Goal: Information Seeking & Learning: Learn about a topic

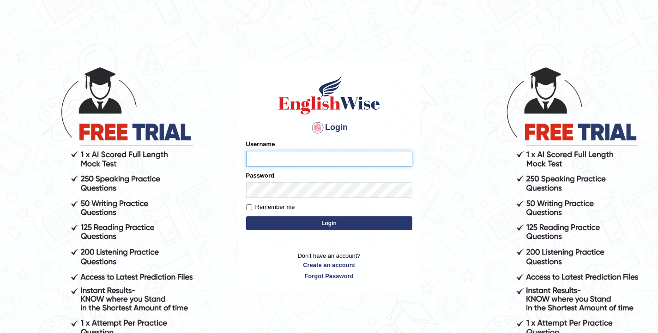
type input "elhamdavoodi"
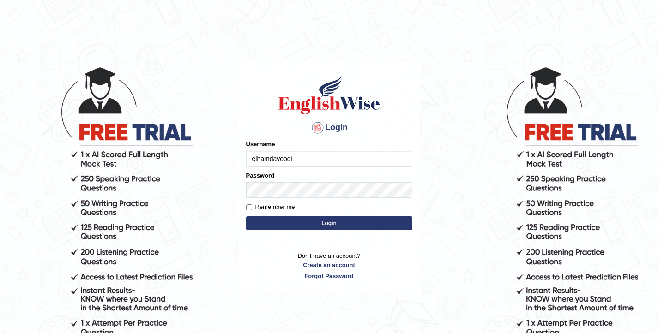
click at [301, 226] on button "Login" at bounding box center [329, 224] width 166 height 14
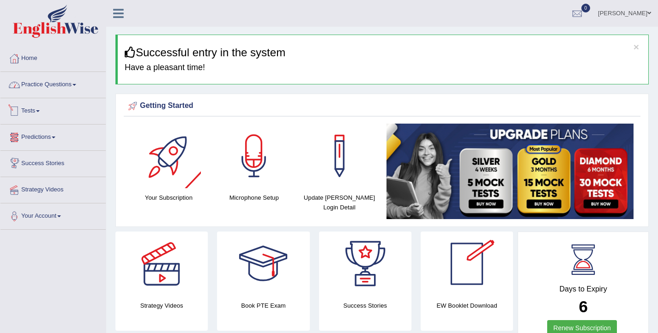
click at [61, 88] on link "Practice Questions" at bounding box center [52, 83] width 105 height 23
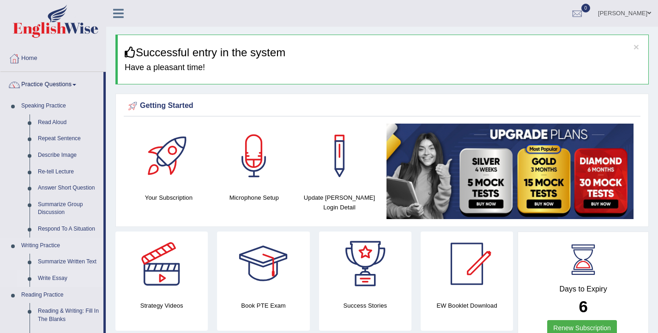
click at [65, 282] on link "Write Essay" at bounding box center [69, 279] width 70 height 17
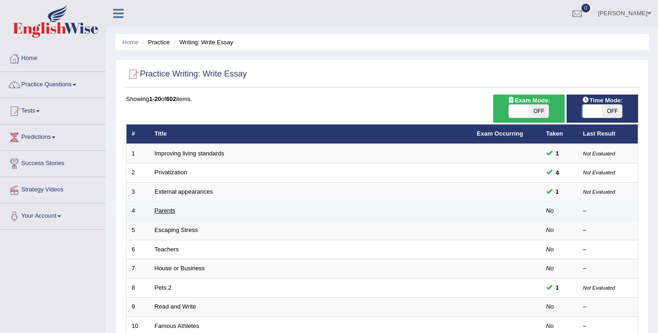
click at [163, 213] on link "Parents" at bounding box center [165, 210] width 21 height 7
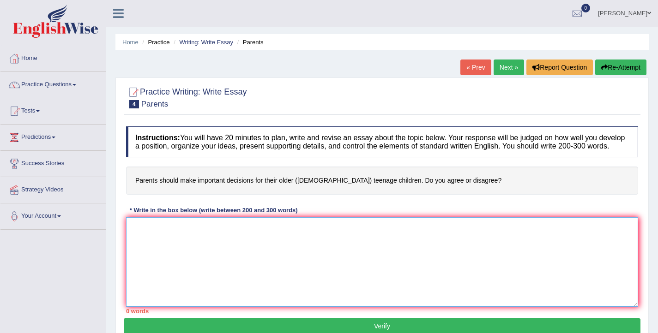
click at [283, 262] on textarea at bounding box center [382, 262] width 512 height 90
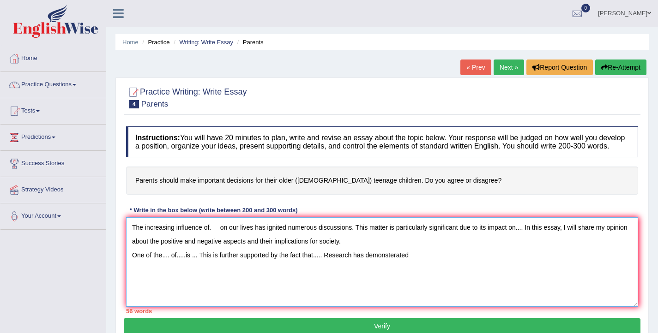
click at [396, 266] on textarea "The increasing influence of. on our lives has ignited numerous discussions. Thi…" at bounding box center [382, 262] width 512 height 90
click at [419, 269] on textarea "The increasing influence of. on our lives has ignited numerous discussions. Thi…" at bounding box center [382, 262] width 512 height 90
click at [437, 265] on textarea "The increasing influence of. on our lives has ignited numerous discussions. Thi…" at bounding box center [382, 262] width 512 height 90
click at [460, 264] on textarea "The increasing influence of. on our lives has ignited numerous discussions. Thi…" at bounding box center [382, 262] width 512 height 90
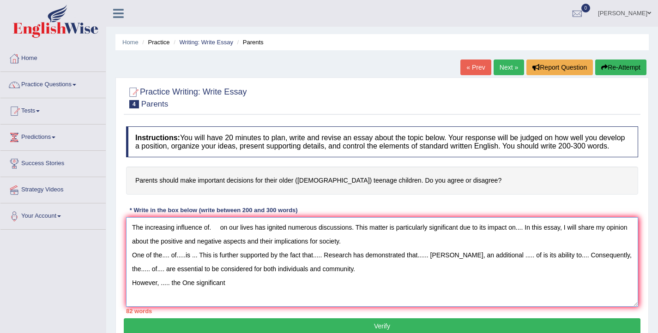
click at [180, 292] on textarea "The increasing influence of. on our lives has ignited numerous discussions. Thi…" at bounding box center [382, 262] width 512 height 90
click at [228, 295] on textarea "The increasing influence of. on our lives has ignited numerous discussions. Thi…" at bounding box center [382, 262] width 512 height 90
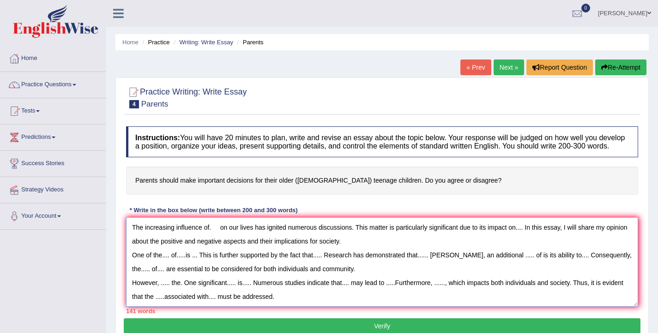
click at [211, 239] on textarea "The increasing influence of. on our lives has ignited numerous discussions. Thi…" at bounding box center [382, 262] width 512 height 90
click at [244, 237] on textarea "The increasing influence of making desisions on our lives has ignited numerous …" at bounding box center [382, 262] width 512 height 90
click at [262, 237] on textarea "The increasing influence of making decisions on our lives has ignited numerous …" at bounding box center [382, 262] width 512 height 90
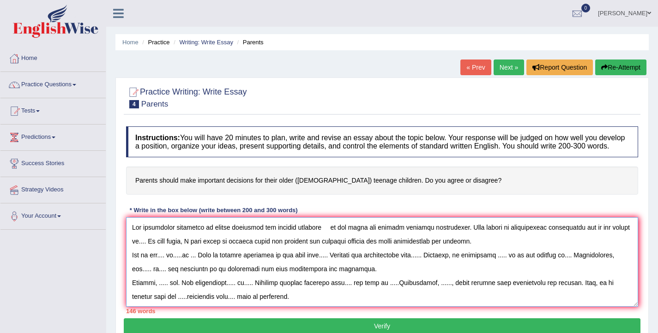
click at [331, 237] on textarea at bounding box center [382, 262] width 512 height 90
drag, startPoint x: 147, startPoint y: 251, endPoint x: 140, endPoint y: 252, distance: 7.0
click at [140, 252] on textarea at bounding box center [382, 262] width 512 height 90
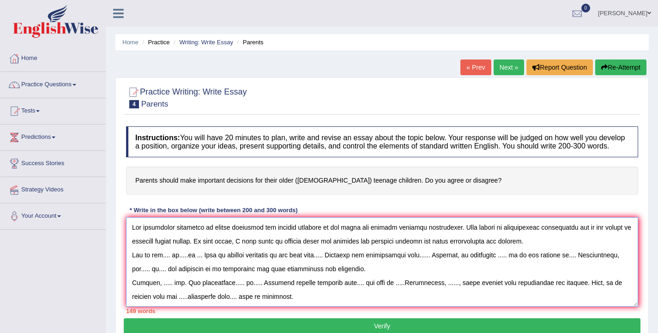
drag, startPoint x: 169, startPoint y: 265, endPoint x: 163, endPoint y: 266, distance: 6.5
click at [163, 266] on textarea at bounding box center [382, 262] width 512 height 90
click at [210, 237] on textarea at bounding box center [382, 262] width 512 height 90
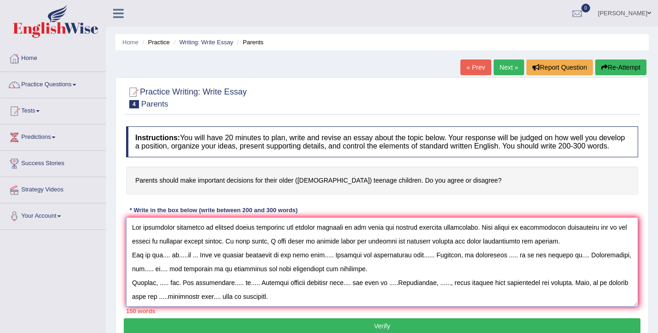
drag, startPoint x: 169, startPoint y: 266, endPoint x: 163, endPoint y: 266, distance: 6.9
click at [163, 266] on textarea at bounding box center [382, 262] width 512 height 90
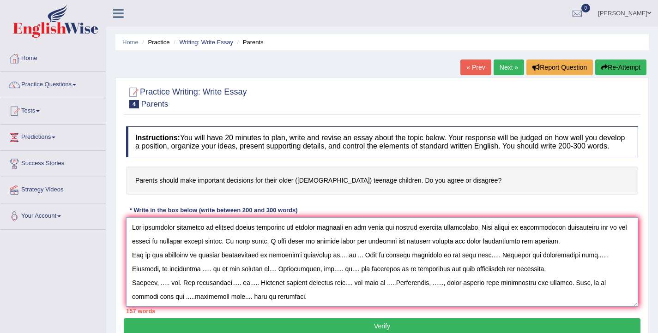
drag, startPoint x: 350, startPoint y: 266, endPoint x: 336, endPoint y: 265, distance: 13.5
click at [336, 265] on textarea at bounding box center [382, 262] width 512 height 90
drag, startPoint x: 347, startPoint y: 266, endPoint x: 341, endPoint y: 266, distance: 6.0
click at [341, 266] on textarea at bounding box center [382, 262] width 512 height 90
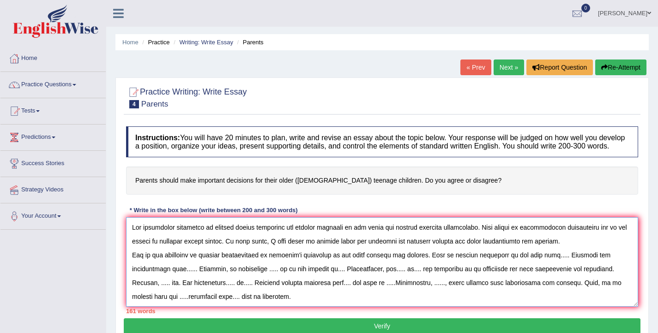
drag, startPoint x: 556, startPoint y: 266, endPoint x: 549, endPoint y: 265, distance: 7.4
click at [549, 265] on textarea at bounding box center [382, 262] width 512 height 90
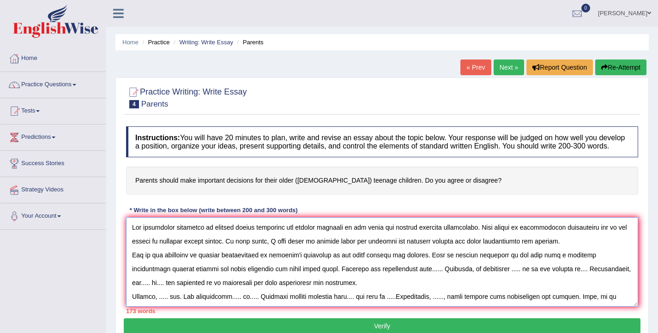
drag, startPoint x: 411, startPoint y: 279, endPoint x: 400, endPoint y: 278, distance: 11.1
click at [400, 278] on textarea at bounding box center [382, 262] width 512 height 90
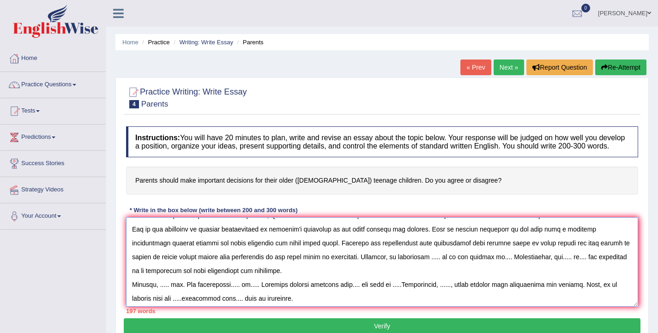
scroll to position [25, 0]
drag, startPoint x: 414, startPoint y: 268, endPoint x: 405, endPoint y: 268, distance: 8.8
click at [405, 268] on textarea at bounding box center [382, 262] width 512 height 90
click at [434, 266] on textarea at bounding box center [382, 262] width 512 height 90
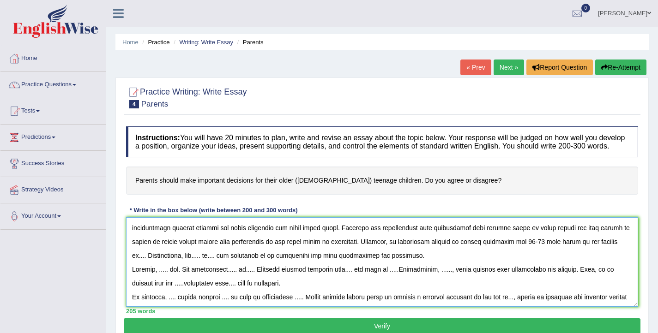
scroll to position [43, 0]
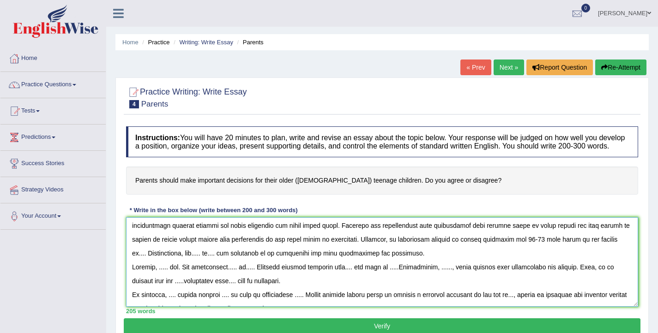
drag, startPoint x: 597, startPoint y: 252, endPoint x: 589, endPoint y: 251, distance: 7.9
click at [589, 251] on textarea at bounding box center [382, 262] width 512 height 90
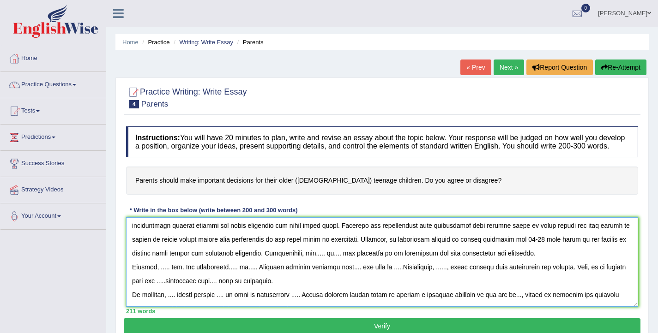
drag, startPoint x: 279, startPoint y: 265, endPoint x: 271, endPoint y: 264, distance: 7.9
click at [271, 264] on textarea at bounding box center [382, 262] width 512 height 90
drag, startPoint x: 316, startPoint y: 265, endPoint x: 311, endPoint y: 265, distance: 5.1
click at [311, 265] on textarea at bounding box center [382, 262] width 512 height 90
click at [350, 263] on textarea at bounding box center [382, 262] width 512 height 90
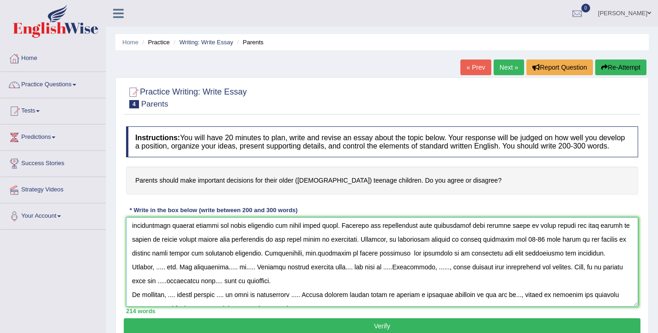
click at [361, 263] on textarea at bounding box center [382, 262] width 512 height 90
click at [313, 264] on textarea at bounding box center [382, 262] width 512 height 90
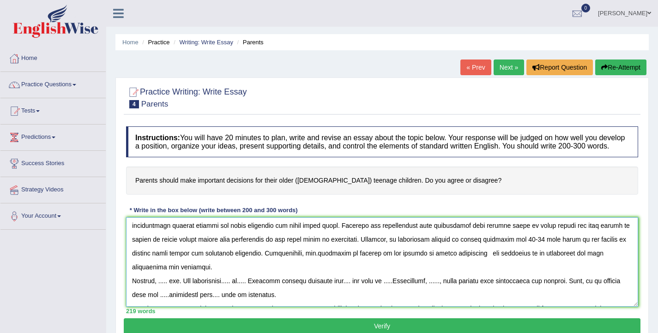
click at [438, 264] on textarea at bounding box center [382, 262] width 512 height 90
drag, startPoint x: 404, startPoint y: 263, endPoint x: 385, endPoint y: 263, distance: 19.4
click at [385, 263] on textarea at bounding box center [382, 262] width 512 height 90
click at [386, 264] on textarea at bounding box center [382, 262] width 512 height 90
click at [442, 265] on textarea at bounding box center [382, 262] width 512 height 90
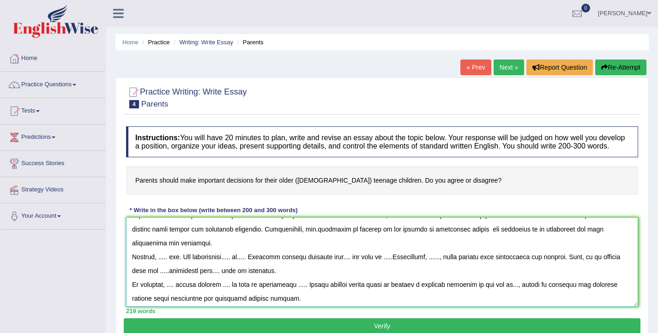
scroll to position [69, 0]
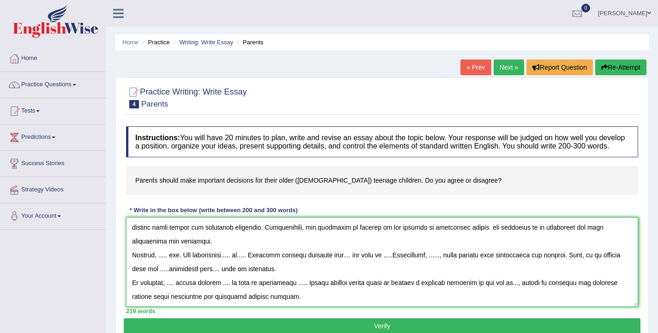
drag, startPoint x: 170, startPoint y: 266, endPoint x: 161, endPoint y: 265, distance: 9.8
click at [161, 265] on textarea at bounding box center [382, 262] width 512 height 90
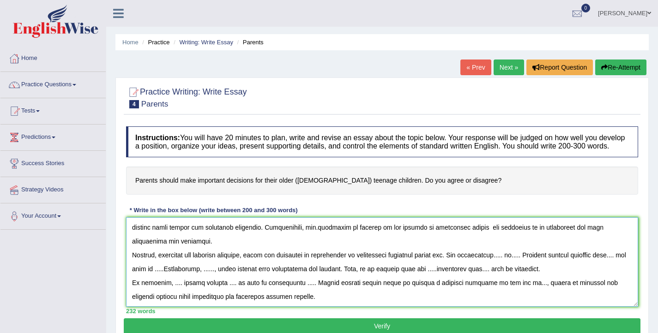
drag, startPoint x: 464, startPoint y: 264, endPoint x: 455, endPoint y: 263, distance: 9.3
click at [455, 263] on textarea at bounding box center [382, 262] width 512 height 90
drag, startPoint x: 509, startPoint y: 268, endPoint x: 501, endPoint y: 267, distance: 7.9
click at [501, 267] on textarea at bounding box center [382, 262] width 512 height 90
drag, startPoint x: 565, startPoint y: 266, endPoint x: 556, endPoint y: 265, distance: 8.8
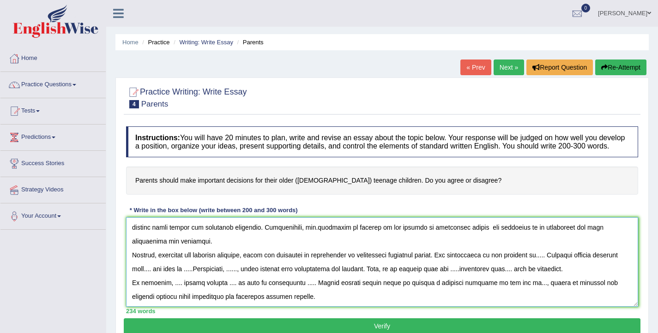
click at [556, 265] on textarea at bounding box center [382, 262] width 512 height 90
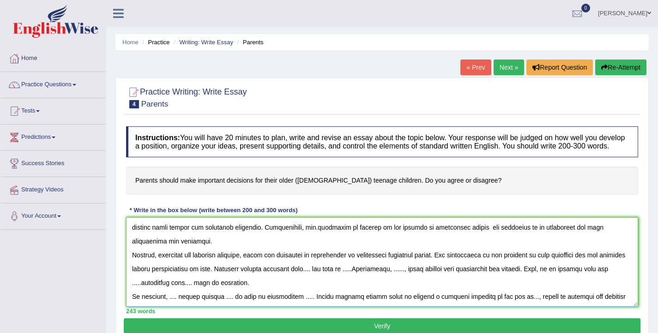
drag, startPoint x: 345, startPoint y: 279, endPoint x: 338, endPoint y: 278, distance: 7.0
click at [338, 278] on textarea at bounding box center [382, 262] width 512 height 90
drag, startPoint x: 444, startPoint y: 281, endPoint x: 435, endPoint y: 281, distance: 9.2
click at [435, 281] on textarea at bounding box center [382, 262] width 512 height 90
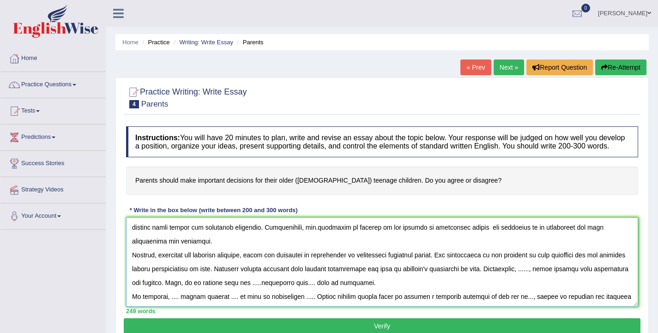
drag, startPoint x: 582, startPoint y: 280, endPoint x: 572, endPoint y: 280, distance: 10.6
click at [572, 280] on textarea at bounding box center [382, 262] width 512 height 90
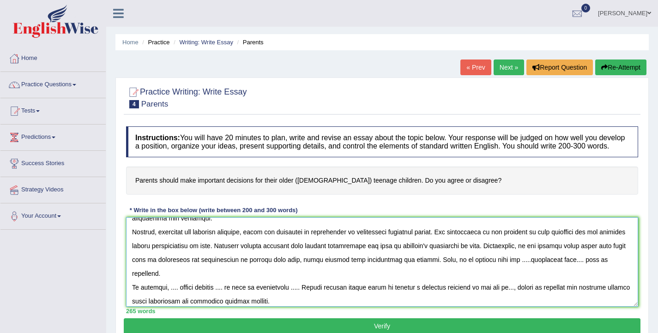
scroll to position [94, 0]
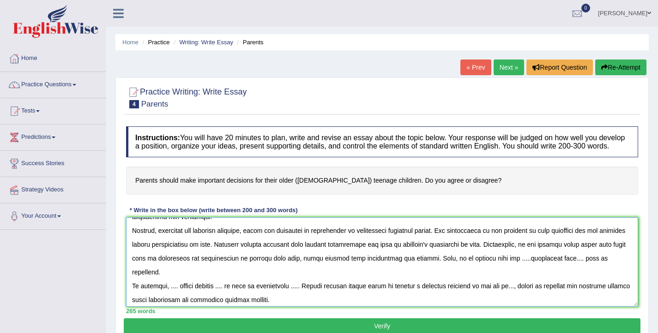
drag, startPoint x: 588, startPoint y: 269, endPoint x: 578, endPoint y: 268, distance: 10.2
click at [578, 268] on textarea at bounding box center [382, 262] width 512 height 90
drag, startPoint x: 209, startPoint y: 284, endPoint x: 202, endPoint y: 282, distance: 7.1
click at [202, 282] on textarea at bounding box center [382, 262] width 512 height 90
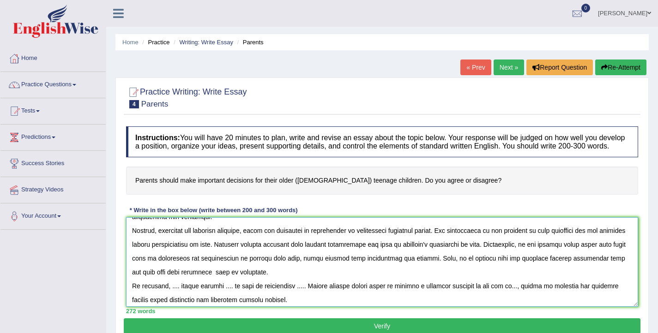
click at [272, 283] on textarea at bounding box center [382, 262] width 512 height 90
click at [284, 283] on textarea at bounding box center [382, 262] width 512 height 90
click at [290, 282] on textarea at bounding box center [382, 262] width 512 height 90
click at [325, 282] on textarea at bounding box center [382, 262] width 512 height 90
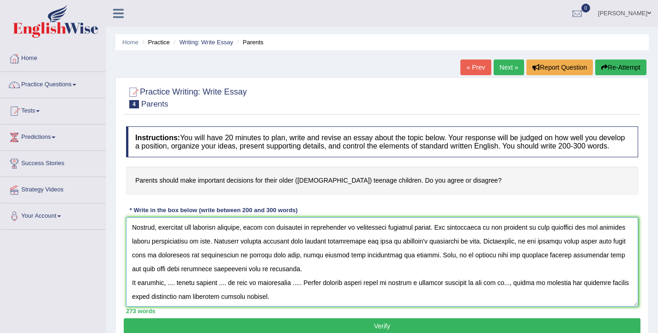
drag, startPoint x: 178, startPoint y: 295, endPoint x: 170, endPoint y: 294, distance: 8.4
click at [170, 294] on textarea at bounding box center [382, 262] width 512 height 90
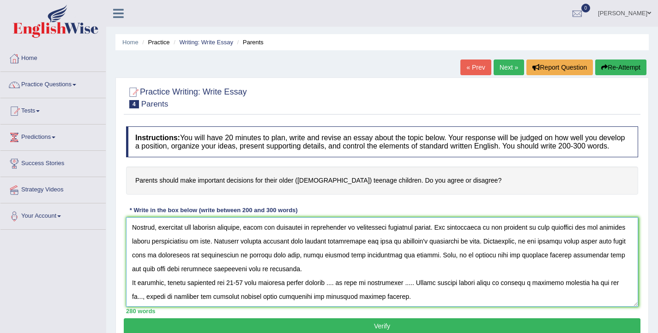
drag, startPoint x: 341, startPoint y: 293, endPoint x: 333, endPoint y: 293, distance: 7.4
click at [333, 293] on textarea at bounding box center [382, 262] width 512 height 90
drag, startPoint x: 439, startPoint y: 292, endPoint x: 431, endPoint y: 291, distance: 7.9
click at [431, 292] on textarea at bounding box center [382, 262] width 512 height 90
click at [431, 294] on textarea at bounding box center [382, 262] width 512 height 90
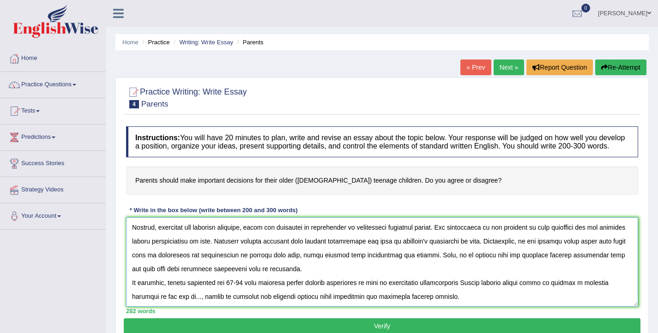
click at [471, 293] on textarea at bounding box center [382, 262] width 512 height 90
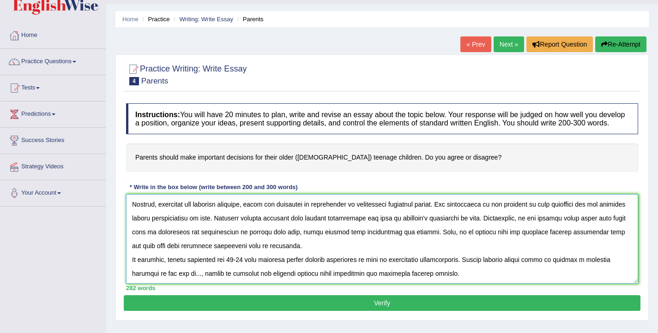
scroll to position [24, 0]
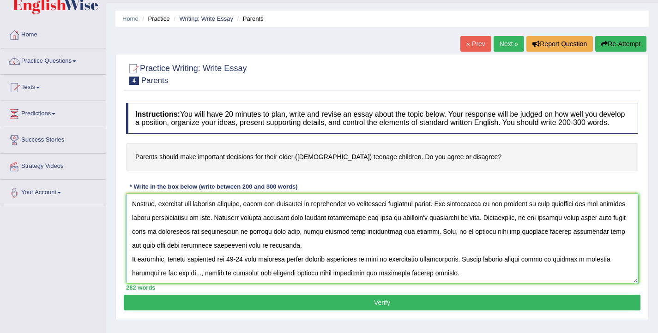
drag, startPoint x: 203, startPoint y: 285, endPoint x: 198, endPoint y: 284, distance: 5.2
click at [198, 284] on textarea at bounding box center [382, 239] width 512 height 90
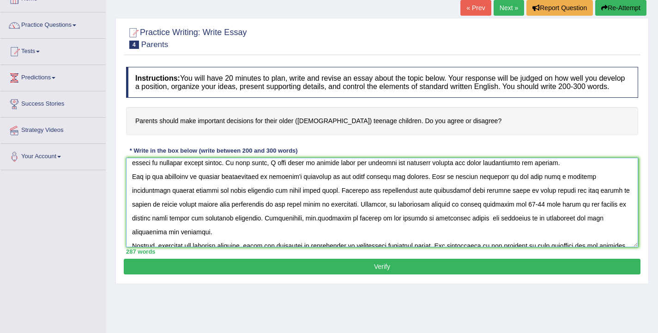
scroll to position [20, 0]
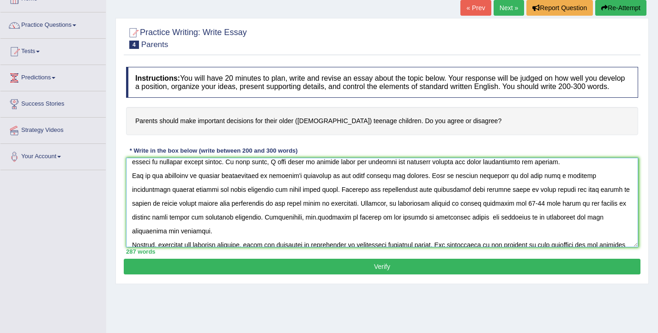
click at [429, 185] on textarea at bounding box center [382, 203] width 512 height 90
click at [407, 182] on textarea at bounding box center [382, 203] width 512 height 90
click at [460, 185] on textarea at bounding box center [382, 203] width 512 height 90
click at [323, 214] on textarea at bounding box center [382, 203] width 512 height 90
drag, startPoint x: 252, startPoint y: 224, endPoint x: 231, endPoint y: 224, distance: 20.3
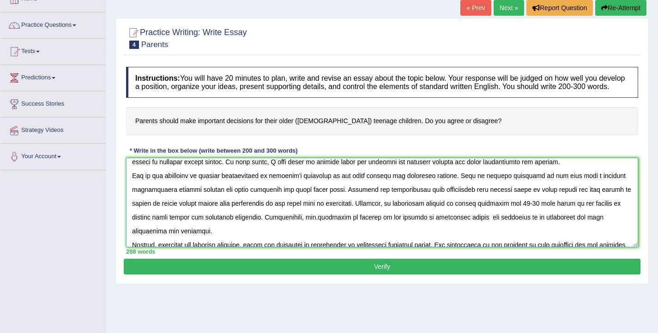
click at [231, 224] on textarea at bounding box center [382, 203] width 512 height 90
click at [323, 229] on textarea at bounding box center [382, 203] width 512 height 90
click at [383, 225] on textarea at bounding box center [382, 203] width 512 height 90
drag, startPoint x: 383, startPoint y: 227, endPoint x: 362, endPoint y: 225, distance: 20.9
click at [362, 225] on textarea at bounding box center [382, 203] width 512 height 90
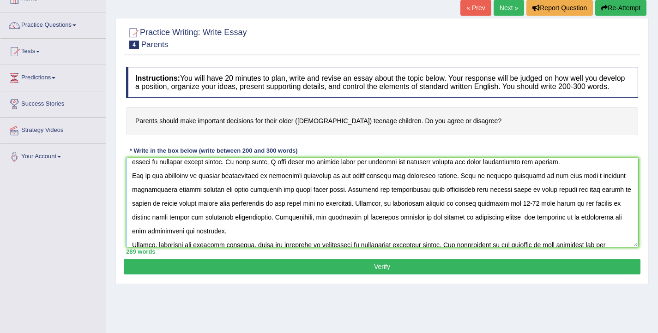
click at [477, 229] on textarea at bounding box center [382, 203] width 512 height 90
click at [517, 229] on textarea at bounding box center [382, 203] width 512 height 90
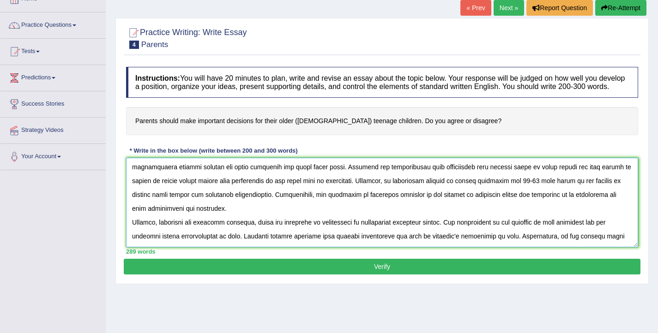
scroll to position [48, 0]
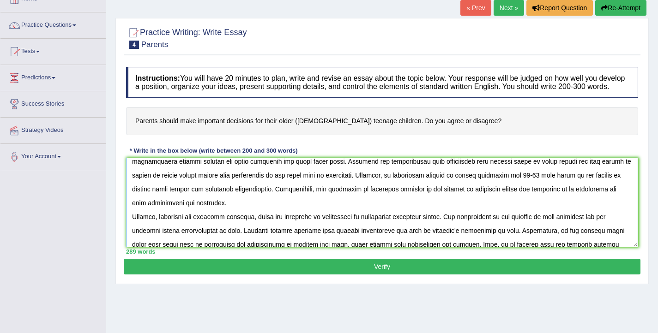
drag, startPoint x: 519, startPoint y: 227, endPoint x: 503, endPoint y: 225, distance: 15.8
click at [503, 226] on textarea at bounding box center [382, 203] width 512 height 90
click at [504, 227] on textarea at bounding box center [382, 203] width 512 height 90
click at [157, 243] on textarea at bounding box center [382, 203] width 512 height 90
click at [258, 241] on textarea at bounding box center [382, 203] width 512 height 90
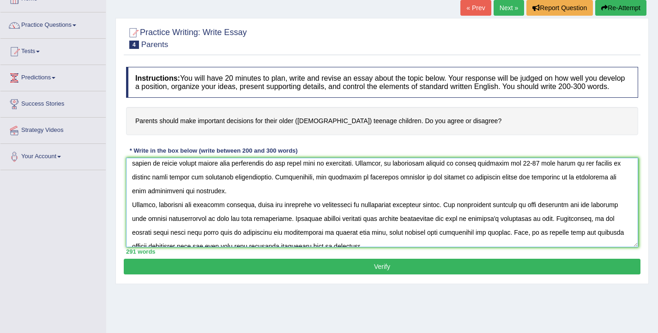
scroll to position [61, 0]
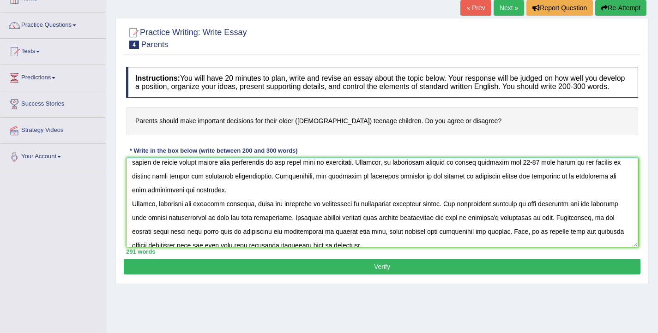
click at [607, 228] on textarea at bounding box center [382, 203] width 512 height 90
drag, startPoint x: 171, startPoint y: 242, endPoint x: 204, endPoint y: 245, distance: 33.4
click at [204, 245] on textarea at bounding box center [382, 203] width 512 height 90
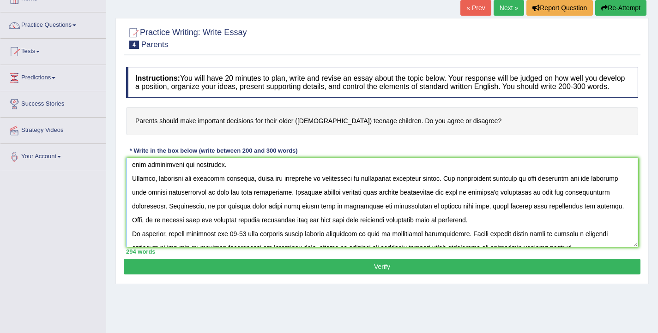
scroll to position [91, 0]
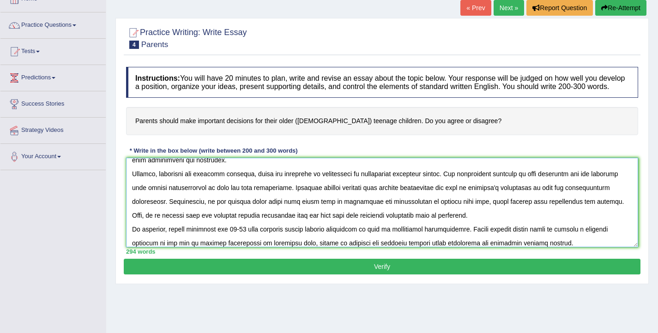
click at [428, 225] on textarea at bounding box center [382, 203] width 512 height 90
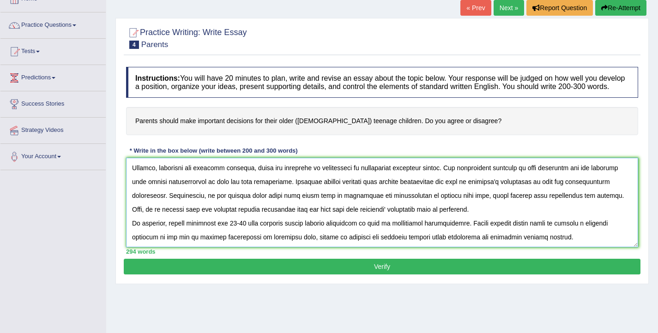
click at [200, 235] on textarea at bounding box center [382, 203] width 512 height 90
click at [204, 234] on textarea at bounding box center [382, 203] width 512 height 90
drag, startPoint x: 290, startPoint y: 233, endPoint x: 252, endPoint y: 232, distance: 38.8
click at [252, 232] on textarea at bounding box center [382, 203] width 512 height 90
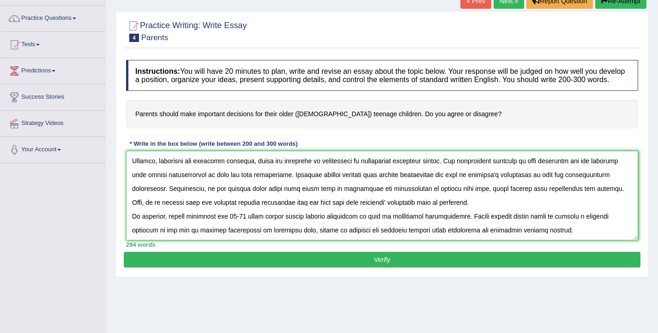
scroll to position [69, 0]
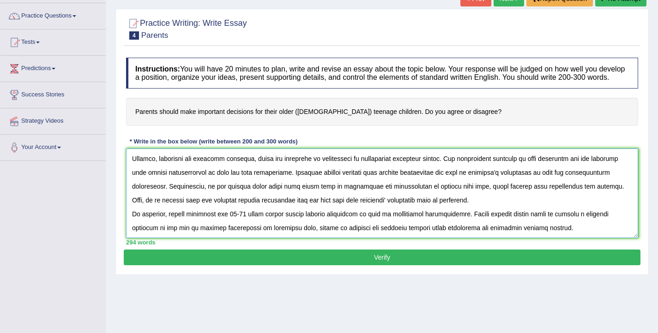
click at [193, 226] on textarea at bounding box center [382, 194] width 512 height 90
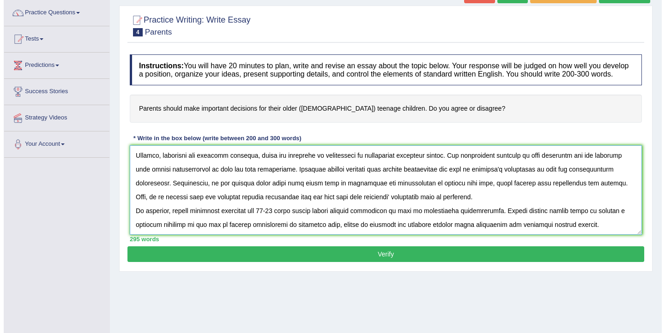
scroll to position [73, 0]
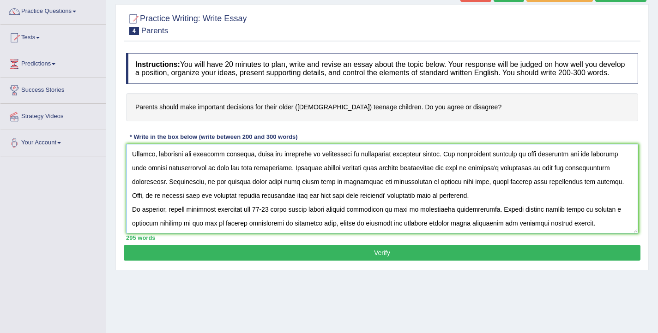
type textarea "The increasing influence of parents making decisions for teenage children on ou…"
click at [395, 261] on button "Verify" at bounding box center [382, 253] width 517 height 16
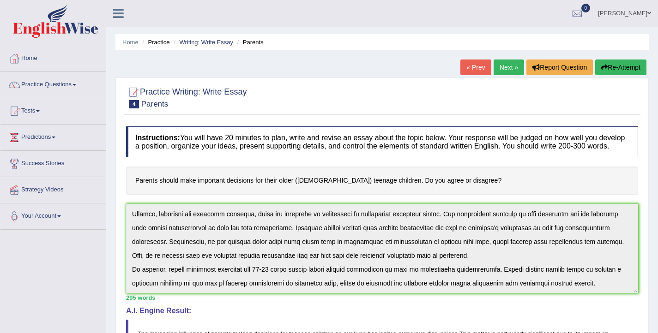
scroll to position [0, 0]
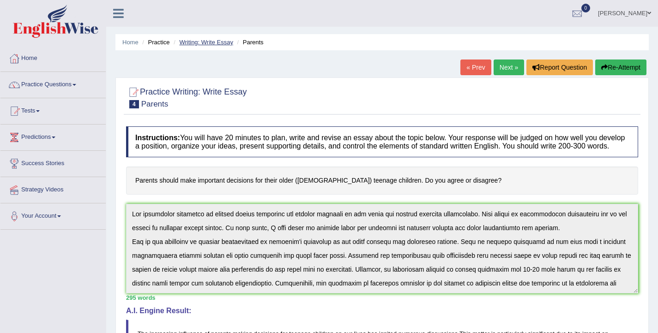
click at [198, 44] on link "Writing: Write Essay" at bounding box center [206, 42] width 54 height 7
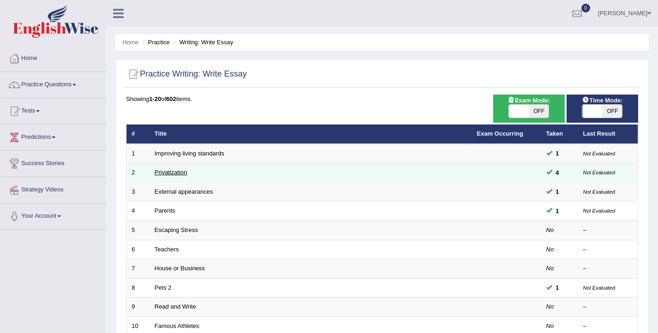
click at [179, 174] on link "Privatization" at bounding box center [171, 172] width 33 height 7
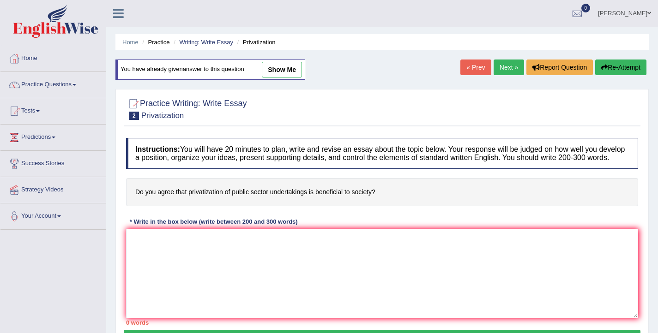
drag, startPoint x: 391, startPoint y: 200, endPoint x: 146, endPoint y: 198, distance: 244.7
click at [146, 198] on h4 "Do you agree that privatization of public sector undertakings is beneficial to …" at bounding box center [382, 192] width 512 height 28
drag, startPoint x: 183, startPoint y: 203, endPoint x: 235, endPoint y: 205, distance: 52.2
click at [235, 205] on h4 "Do you agree that privatization of public sector undertakings is beneficial to …" at bounding box center [382, 192] width 512 height 28
click at [199, 41] on link "Writing: Write Essay" at bounding box center [206, 42] width 54 height 7
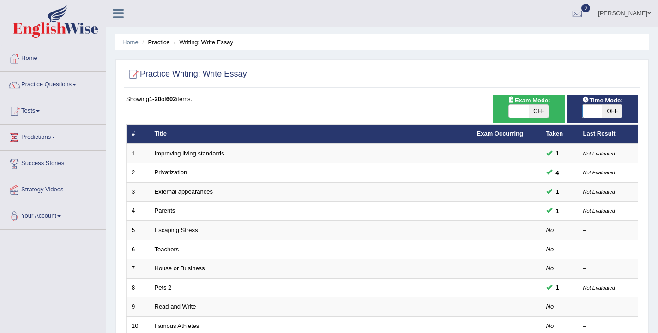
click at [165, 46] on li "Practice" at bounding box center [155, 42] width 30 height 9
click at [163, 43] on li "Practice" at bounding box center [155, 42] width 30 height 9
click at [38, 91] on link "Practice Questions" at bounding box center [52, 83] width 105 height 23
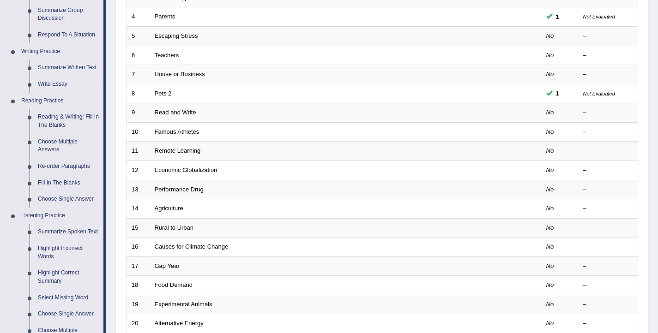
scroll to position [197, 0]
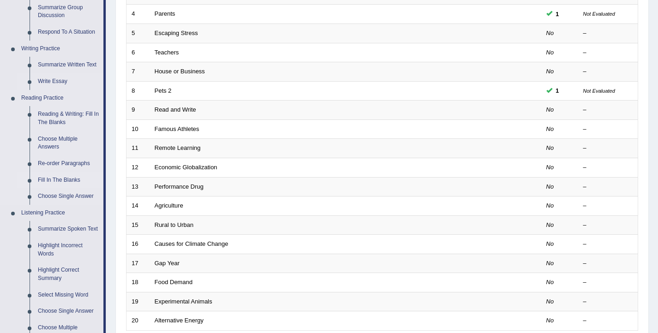
click at [59, 179] on link "Fill In The Blanks" at bounding box center [69, 180] width 70 height 17
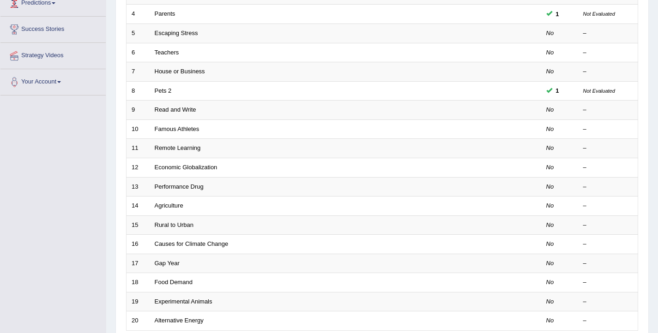
scroll to position [229, 0]
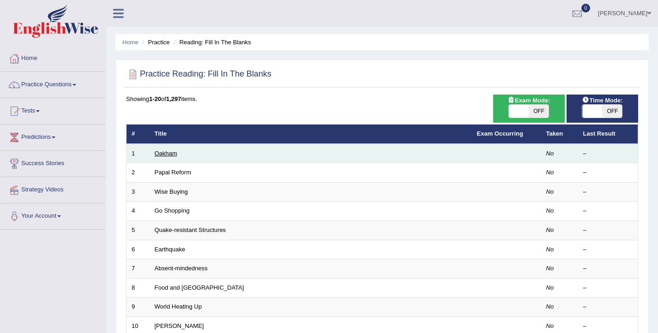
click at [159, 152] on link "Oakham" at bounding box center [166, 153] width 23 height 7
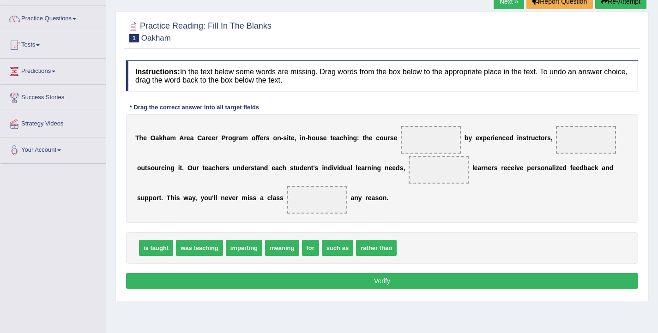
scroll to position [73, 0]
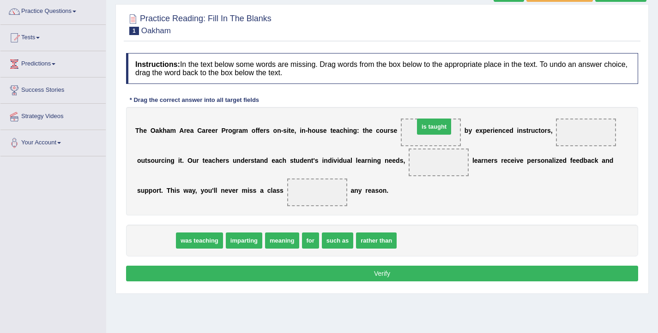
drag, startPoint x: 155, startPoint y: 242, endPoint x: 433, endPoint y: 128, distance: 300.5
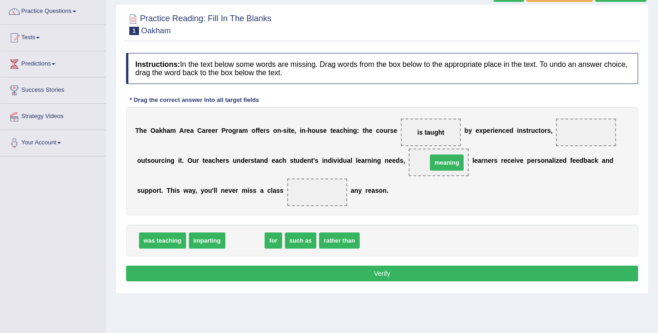
drag, startPoint x: 245, startPoint y: 241, endPoint x: 447, endPoint y: 163, distance: 216.3
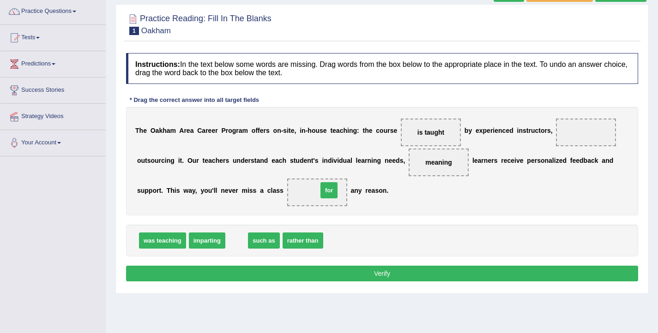
drag, startPoint x: 240, startPoint y: 243, endPoint x: 332, endPoint y: 193, distance: 105.8
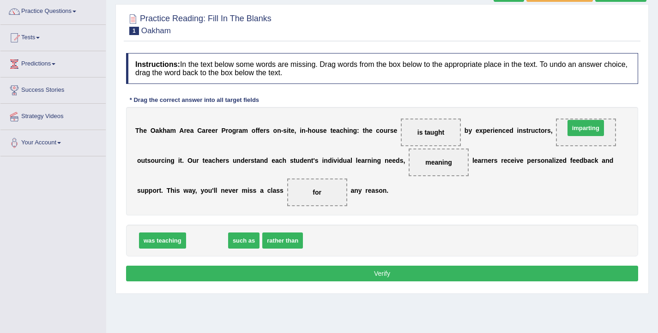
drag, startPoint x: 196, startPoint y: 243, endPoint x: 574, endPoint y: 130, distance: 395.0
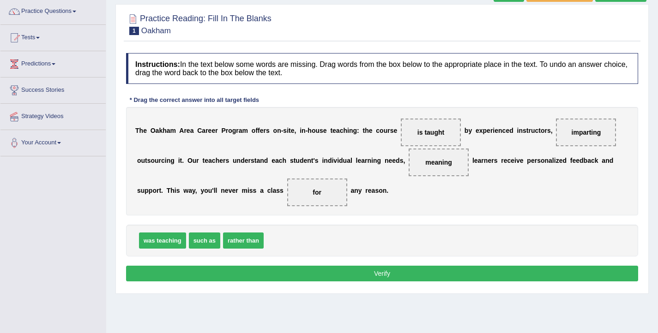
click at [384, 275] on button "Verify" at bounding box center [382, 274] width 512 height 16
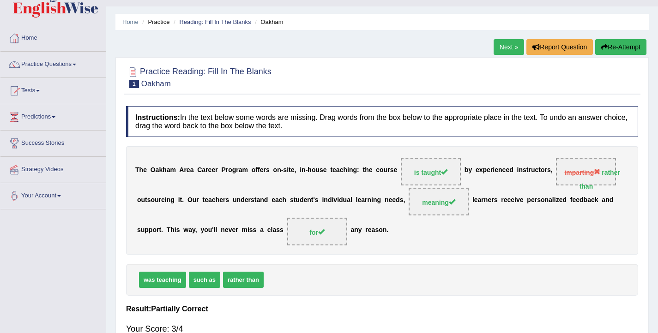
scroll to position [16, 0]
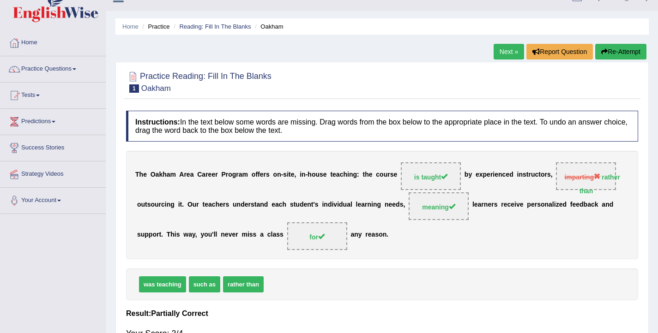
click at [502, 55] on link "Next »" at bounding box center [509, 52] width 30 height 16
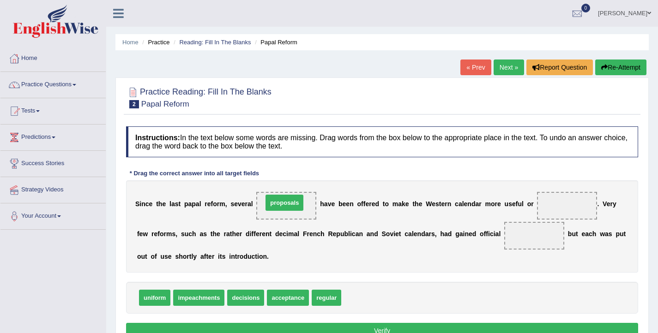
drag, startPoint x: 353, startPoint y: 300, endPoint x: 275, endPoint y: 205, distance: 123.3
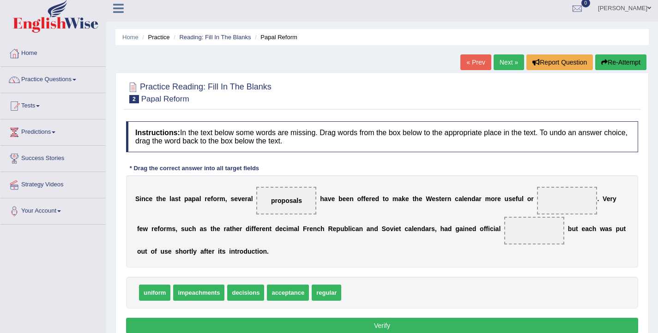
scroll to position [6, 0]
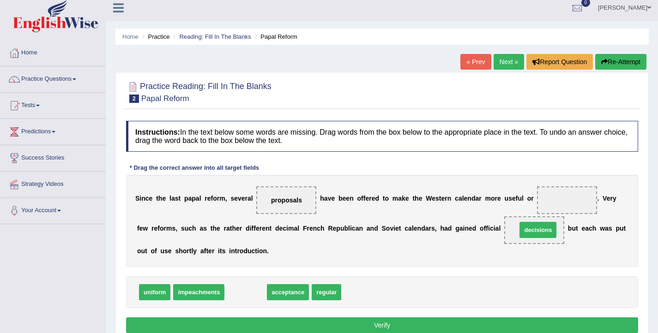
drag, startPoint x: 256, startPoint y: 296, endPoint x: 548, endPoint y: 234, distance: 298.9
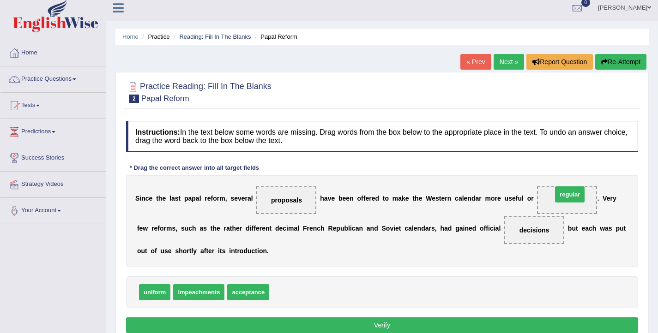
drag, startPoint x: 284, startPoint y: 297, endPoint x: 567, endPoint y: 199, distance: 299.5
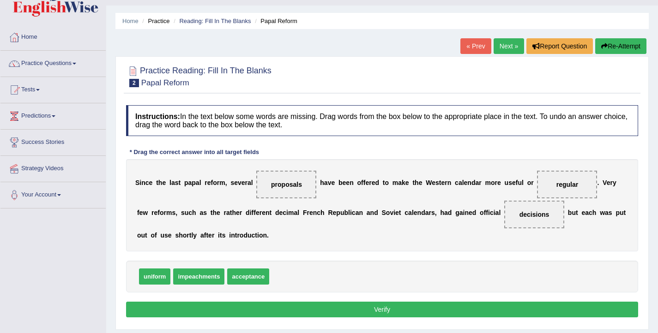
scroll to position [22, 0]
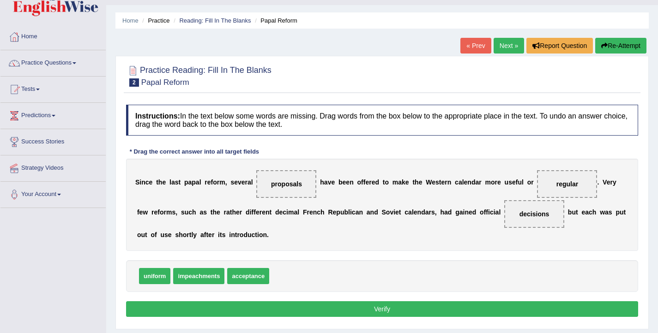
click at [353, 310] on button "Verify" at bounding box center [382, 310] width 512 height 16
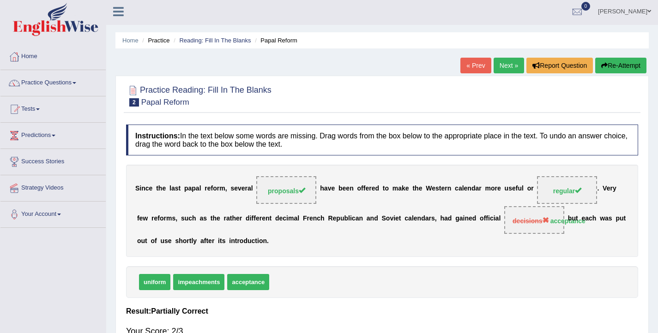
scroll to position [0, 0]
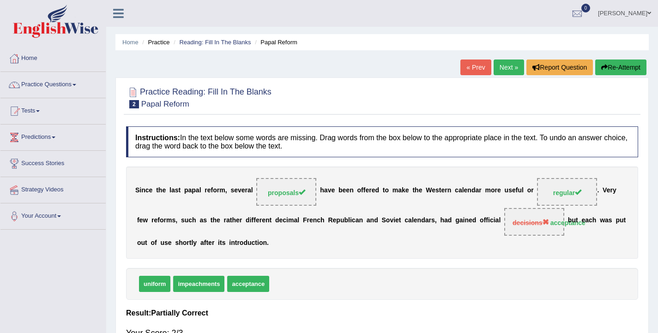
click at [507, 63] on link "Next »" at bounding box center [509, 68] width 30 height 16
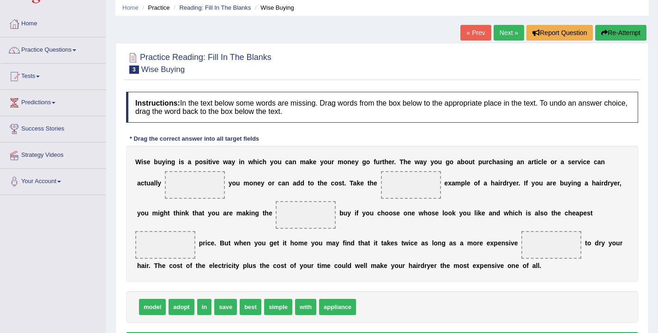
scroll to position [50, 0]
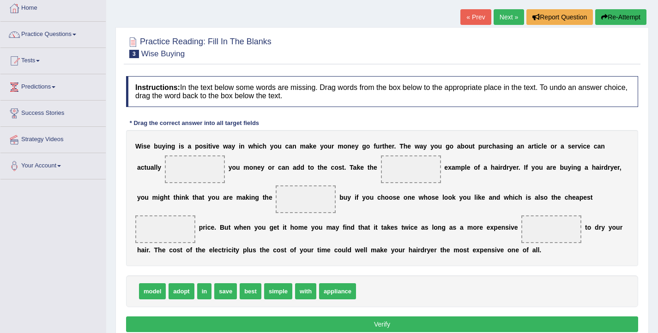
drag, startPoint x: 393, startPoint y: 147, endPoint x: 147, endPoint y: 149, distance: 246.6
click at [147, 149] on div "W i s e b u y i n g i s a p o s i t i v e w a y i n w h i c h y o u c a n m a k…" at bounding box center [382, 198] width 512 height 136
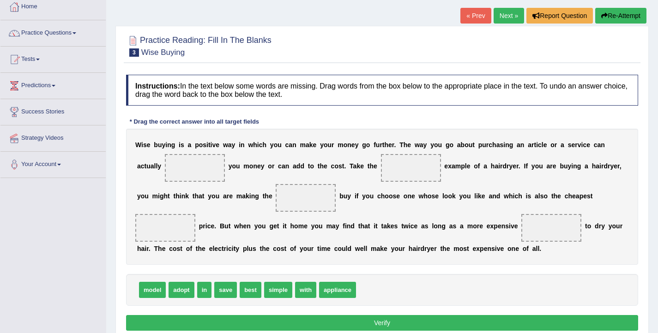
scroll to position [52, 0]
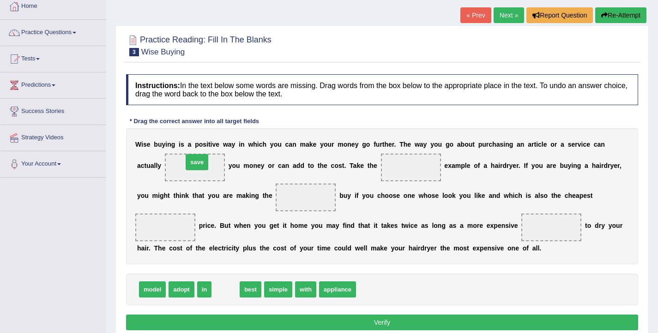
drag, startPoint x: 222, startPoint y: 291, endPoint x: 193, endPoint y: 164, distance: 130.6
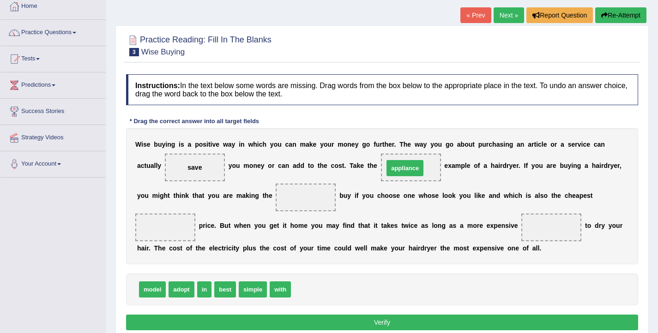
drag, startPoint x: 308, startPoint y: 294, endPoint x: 401, endPoint y: 172, distance: 152.8
drag, startPoint x: 223, startPoint y: 293, endPoint x: 302, endPoint y: 204, distance: 119.1
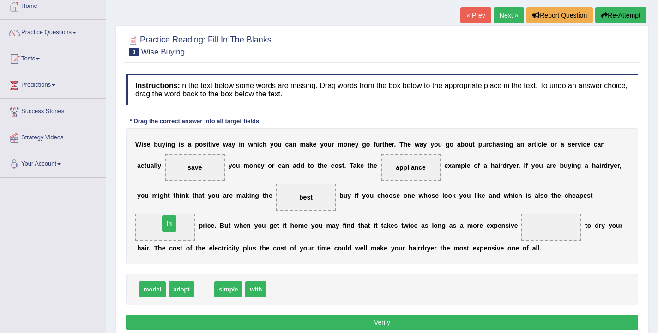
drag, startPoint x: 203, startPoint y: 288, endPoint x: 168, endPoint y: 222, distance: 74.8
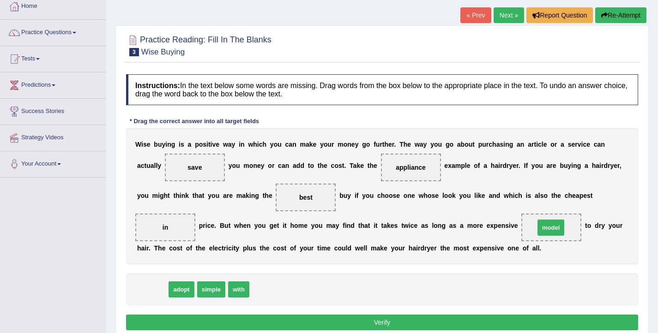
drag, startPoint x: 151, startPoint y: 291, endPoint x: 548, endPoint y: 230, distance: 401.7
click at [459, 325] on button "Verify" at bounding box center [382, 323] width 512 height 16
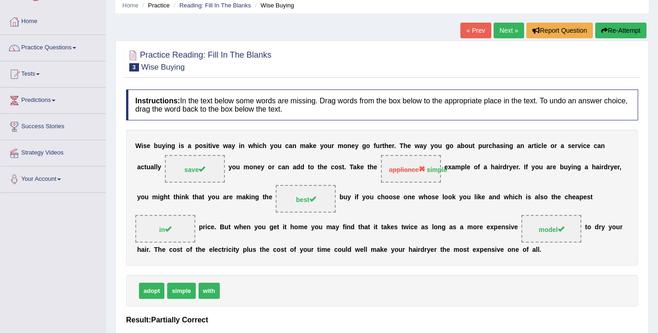
scroll to position [0, 0]
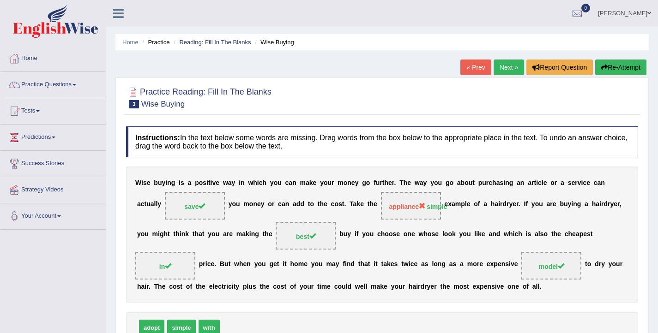
click at [504, 62] on link "Next »" at bounding box center [509, 68] width 30 height 16
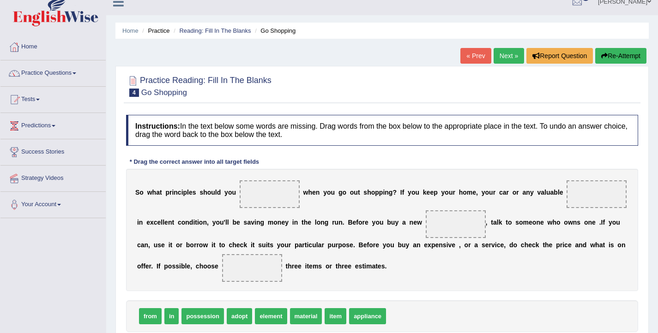
scroll to position [14, 0]
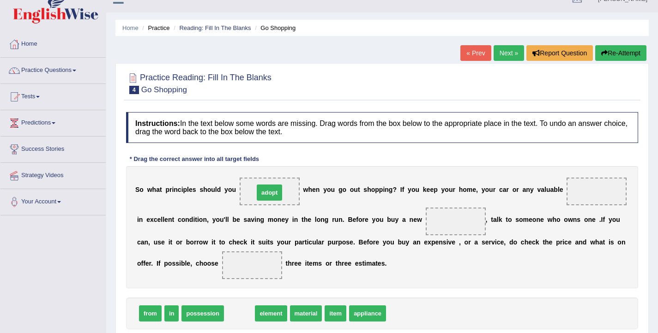
drag, startPoint x: 242, startPoint y: 319, endPoint x: 272, endPoint y: 198, distance: 124.6
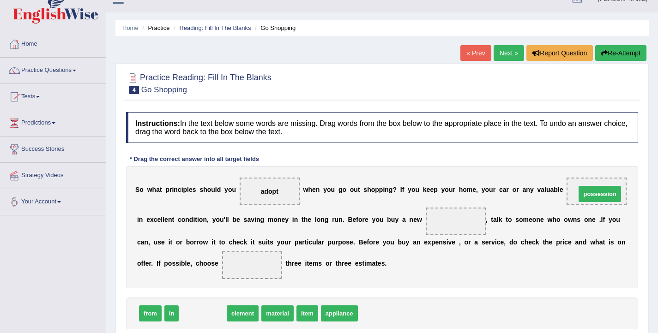
drag, startPoint x: 203, startPoint y: 318, endPoint x: 600, endPoint y: 198, distance: 414.7
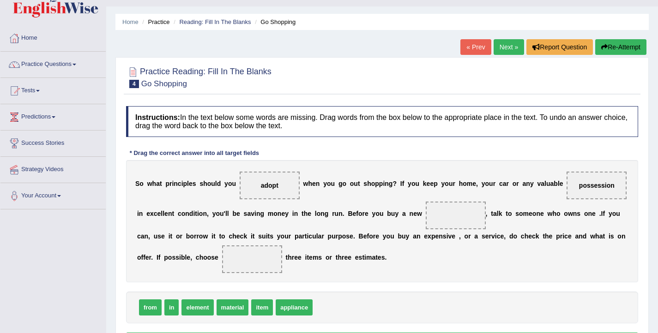
scroll to position [22, 0]
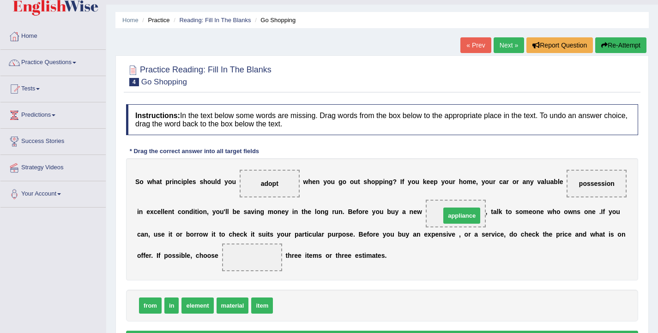
drag, startPoint x: 299, startPoint y: 307, endPoint x: 466, endPoint y: 217, distance: 190.3
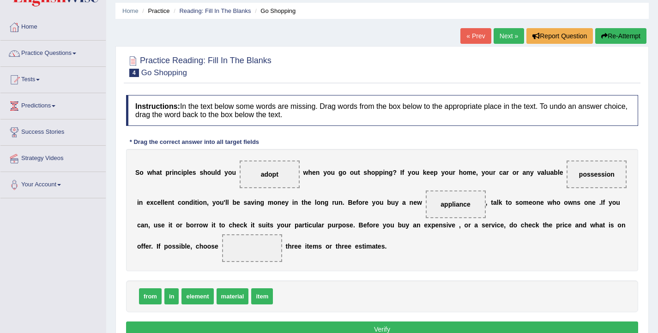
scroll to position [33, 0]
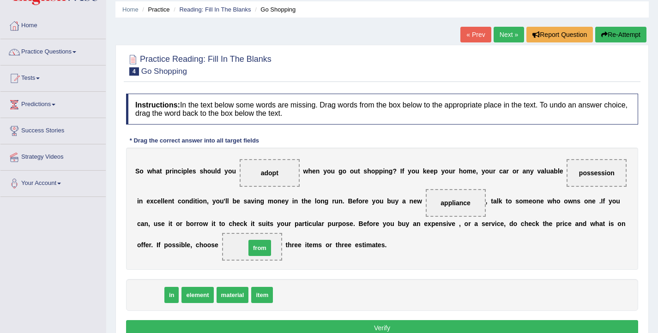
drag, startPoint x: 147, startPoint y: 299, endPoint x: 257, endPoint y: 252, distance: 119.1
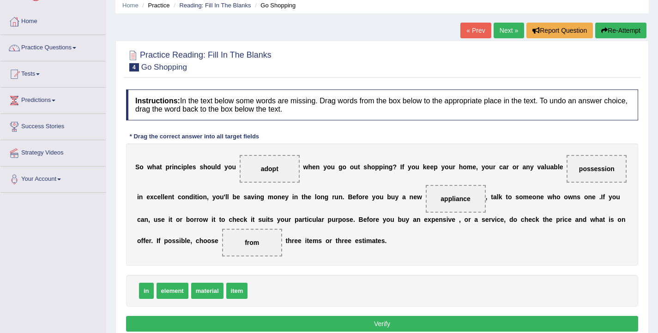
scroll to position [38, 0]
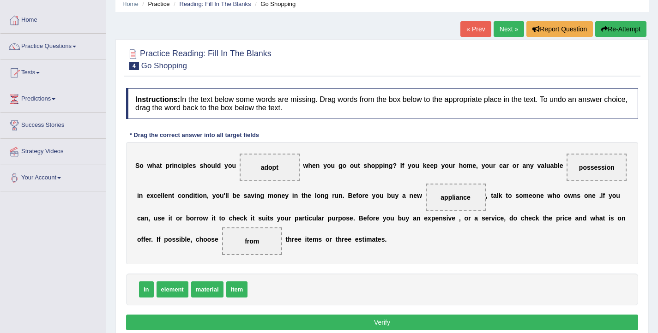
click at [336, 321] on button "Verify" at bounding box center [382, 323] width 512 height 16
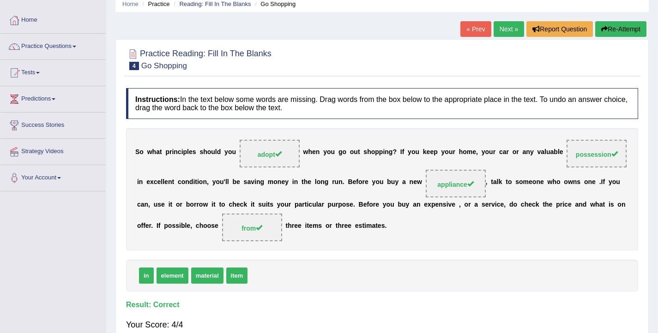
click at [498, 29] on link "Next »" at bounding box center [509, 29] width 30 height 16
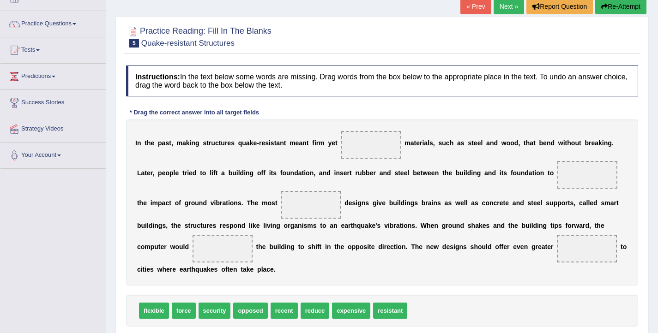
scroll to position [63, 0]
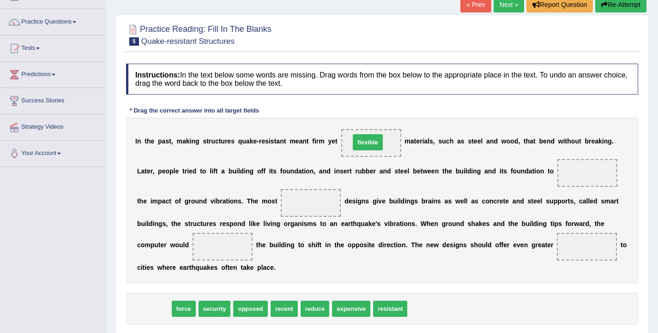
drag, startPoint x: 155, startPoint y: 312, endPoint x: 369, endPoint y: 145, distance: 271.4
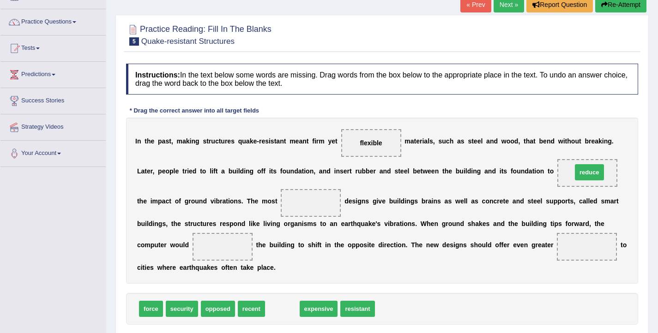
drag, startPoint x: 280, startPoint y: 310, endPoint x: 587, endPoint y: 174, distance: 335.9
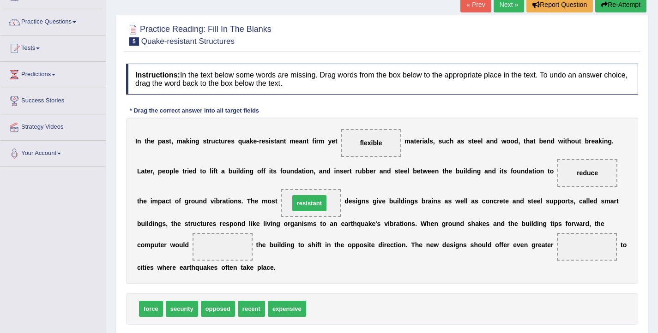
drag, startPoint x: 320, startPoint y: 305, endPoint x: 304, endPoint y: 200, distance: 106.6
drag, startPoint x: 156, startPoint y: 311, endPoint x: 236, endPoint y: 247, distance: 102.8
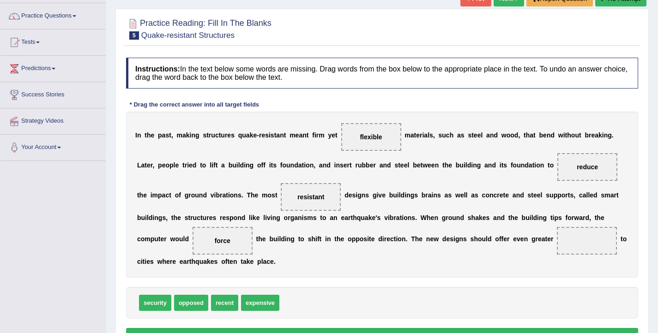
scroll to position [69, 0]
drag, startPoint x: 152, startPoint y: 302, endPoint x: 593, endPoint y: 239, distance: 445.5
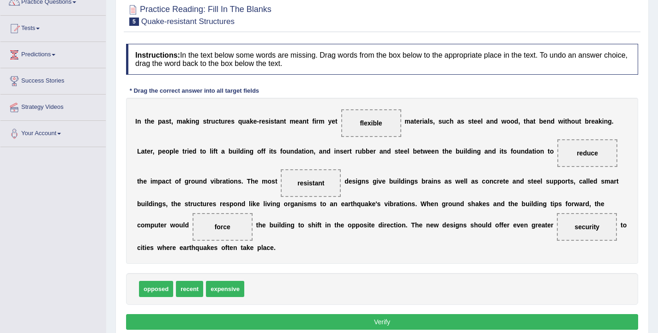
scroll to position [94, 0]
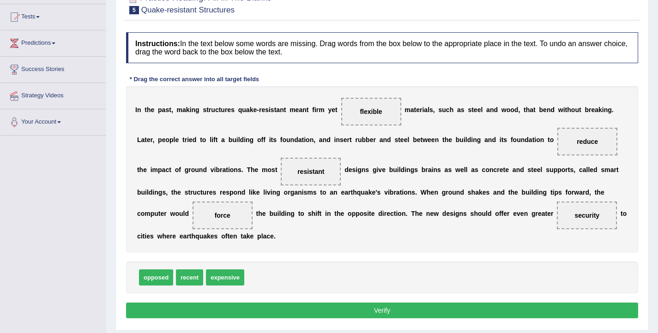
click at [424, 314] on button "Verify" at bounding box center [382, 311] width 512 height 16
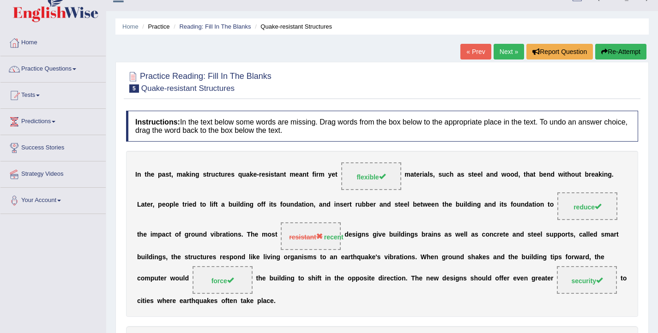
scroll to position [0, 0]
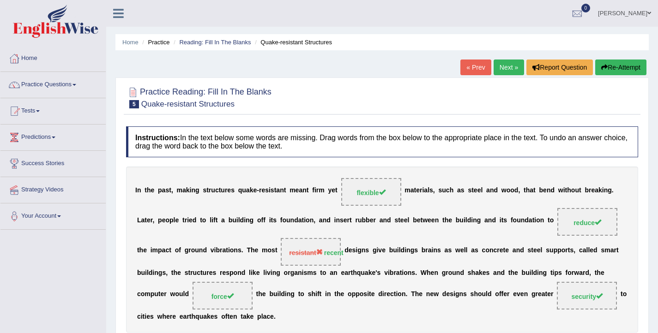
click at [499, 67] on link "Next »" at bounding box center [509, 68] width 30 height 16
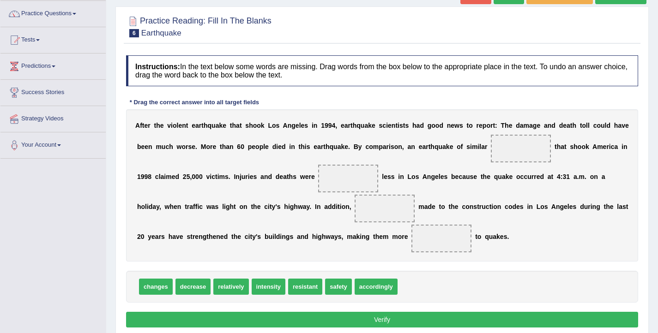
scroll to position [74, 0]
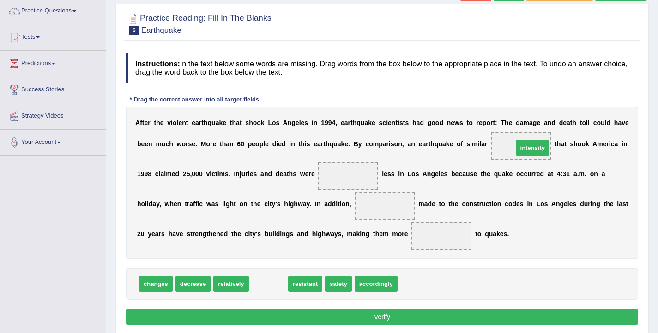
drag, startPoint x: 265, startPoint y: 290, endPoint x: 529, endPoint y: 154, distance: 297.2
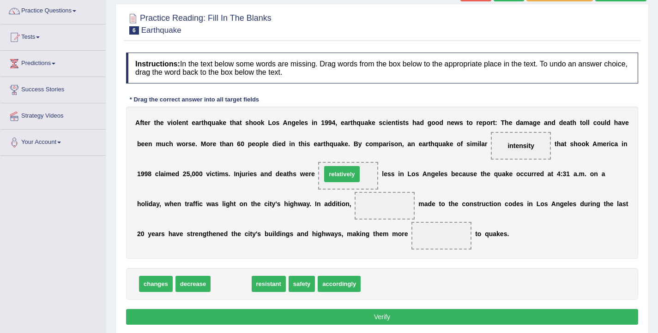
drag, startPoint x: 234, startPoint y: 287, endPoint x: 344, endPoint y: 177, distance: 156.1
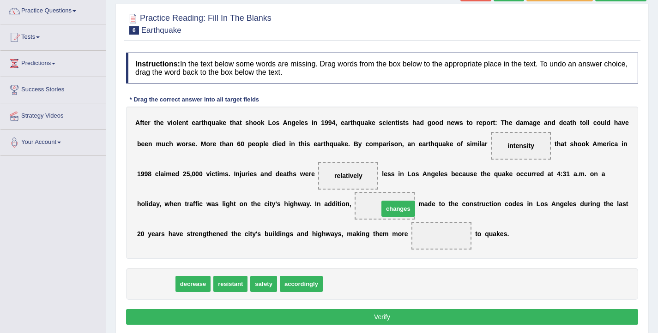
drag, startPoint x: 145, startPoint y: 286, endPoint x: 387, endPoint y: 210, distance: 254.0
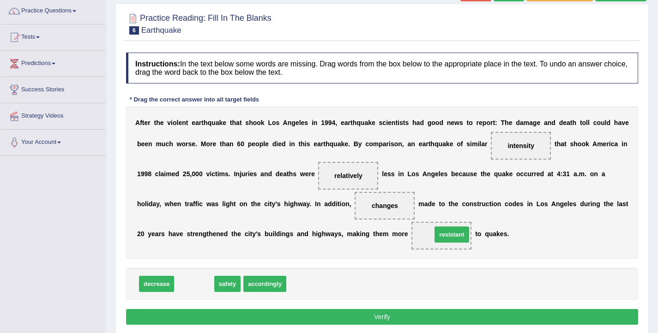
drag, startPoint x: 199, startPoint y: 288, endPoint x: 457, endPoint y: 239, distance: 262.3
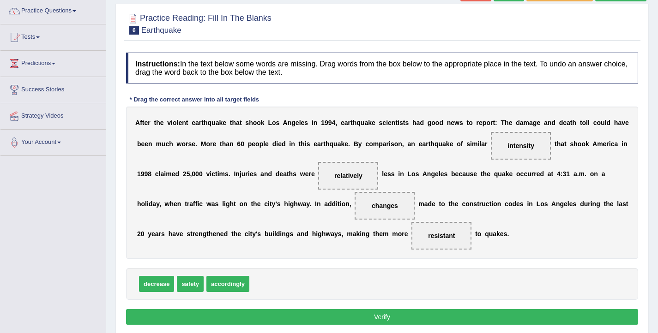
click at [432, 318] on button "Verify" at bounding box center [382, 317] width 512 height 16
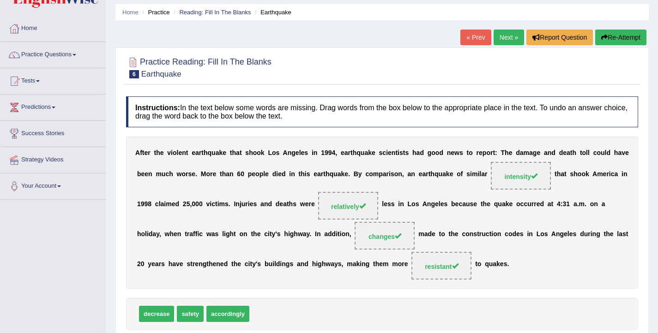
scroll to position [0, 0]
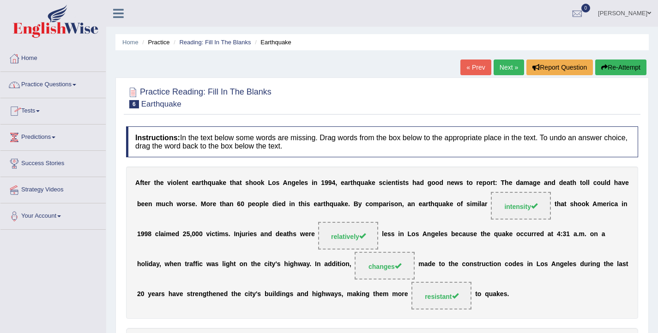
click at [49, 92] on link "Practice Questions" at bounding box center [52, 83] width 105 height 23
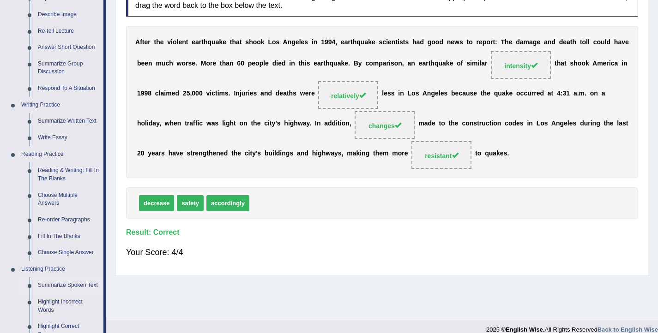
scroll to position [149, 0]
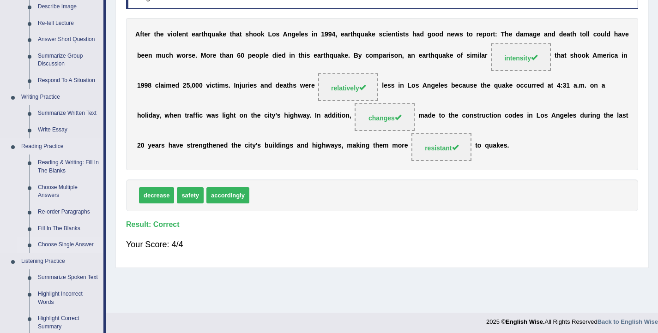
click at [74, 244] on link "Choose Single Answer" at bounding box center [69, 245] width 70 height 17
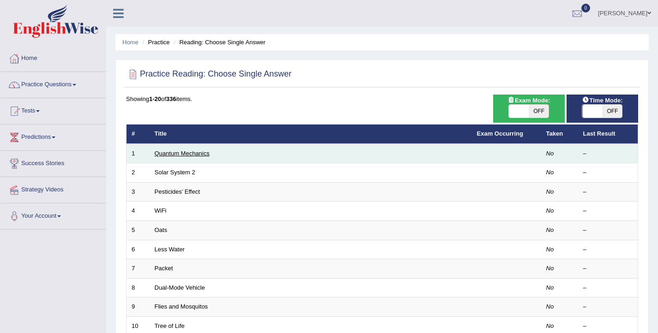
click at [188, 153] on link "Quantum Mechanics" at bounding box center [182, 153] width 55 height 7
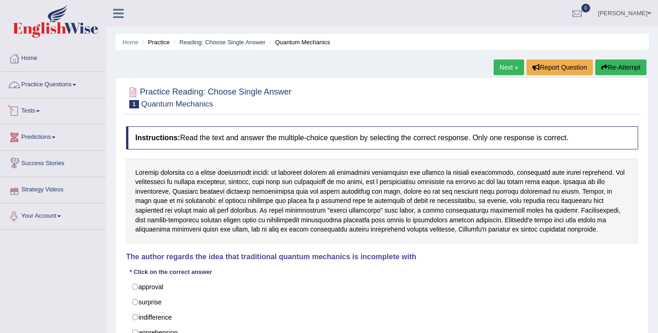
click at [53, 80] on link "Practice Questions" at bounding box center [52, 83] width 105 height 23
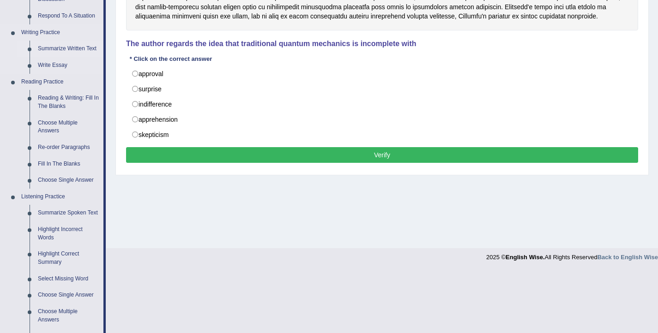
scroll to position [231, 0]
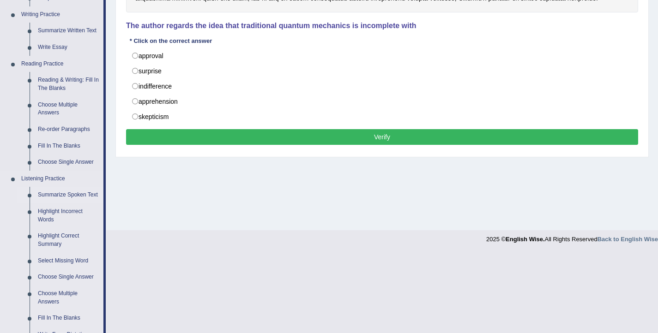
click at [42, 196] on link "Summarize Spoken Text" at bounding box center [69, 195] width 70 height 17
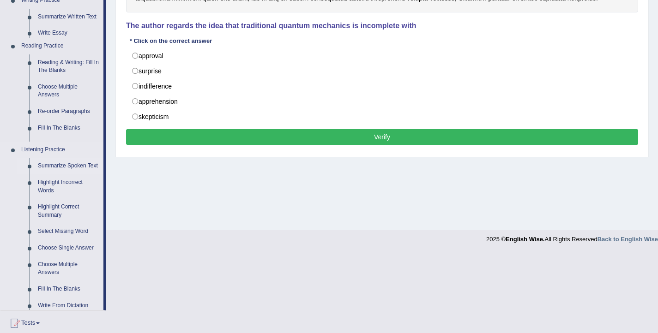
scroll to position [151, 0]
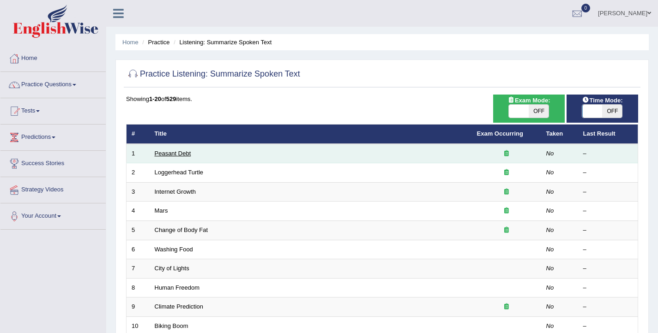
click at [163, 156] on link "Peasant Debt" at bounding box center [173, 153] width 36 height 7
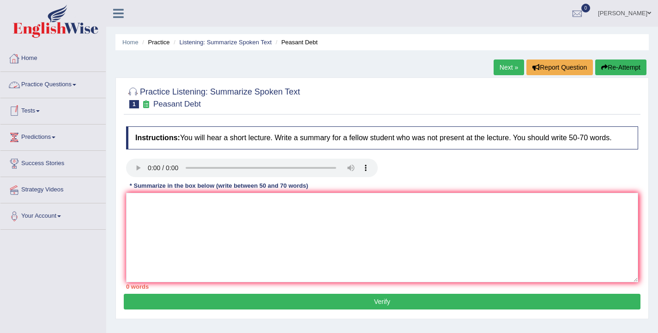
click at [43, 87] on link "Practice Questions" at bounding box center [52, 83] width 105 height 23
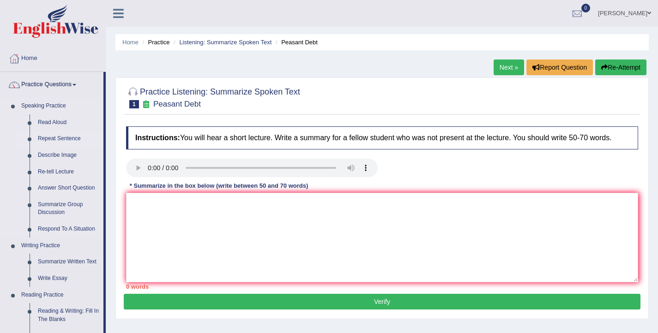
click at [54, 139] on link "Repeat Sentence" at bounding box center [69, 139] width 70 height 17
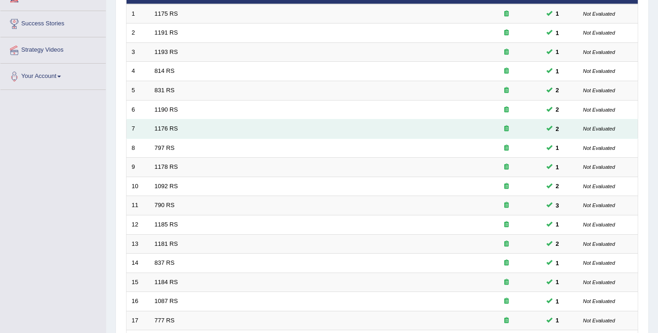
scroll to position [278, 0]
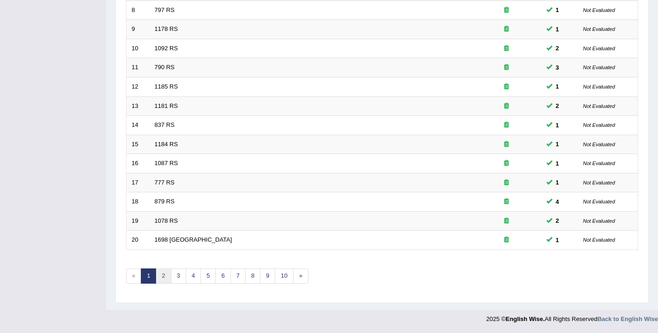
click at [161, 273] on link "2" at bounding box center [163, 276] width 15 height 15
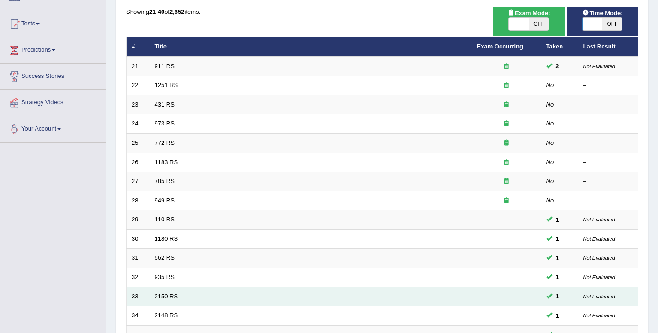
scroll to position [59, 0]
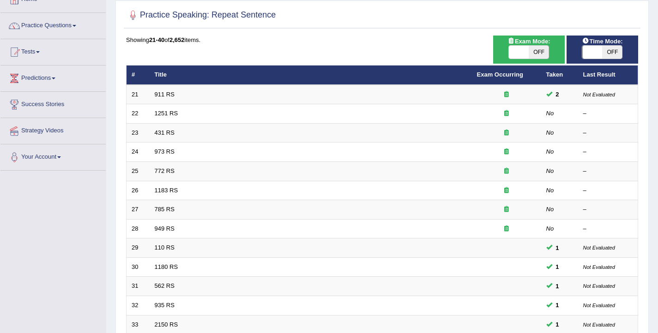
click at [596, 52] on span at bounding box center [593, 52] width 20 height 13
checkbox input "true"
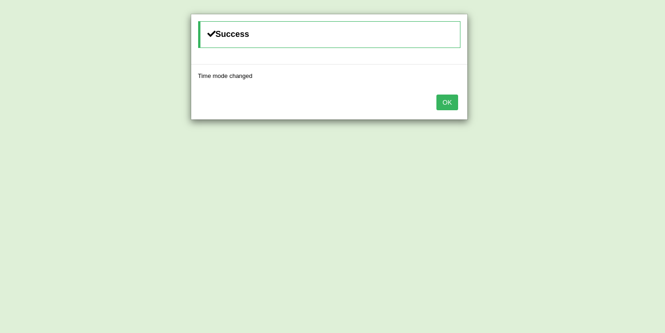
click at [453, 102] on button "OK" at bounding box center [446, 103] width 21 height 16
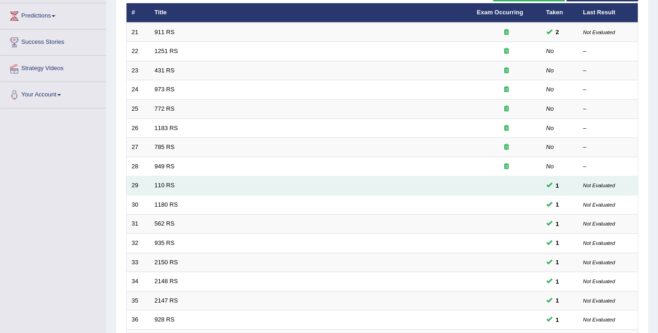
scroll to position [278, 0]
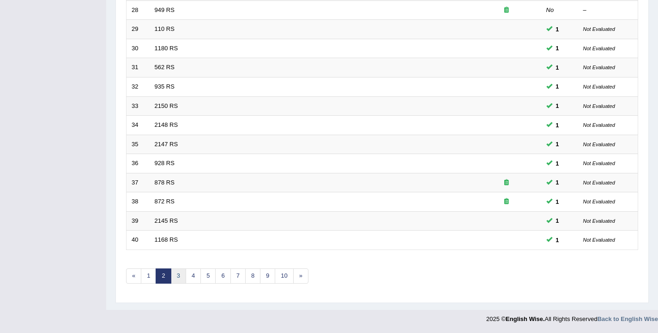
click at [172, 279] on link "3" at bounding box center [178, 276] width 15 height 15
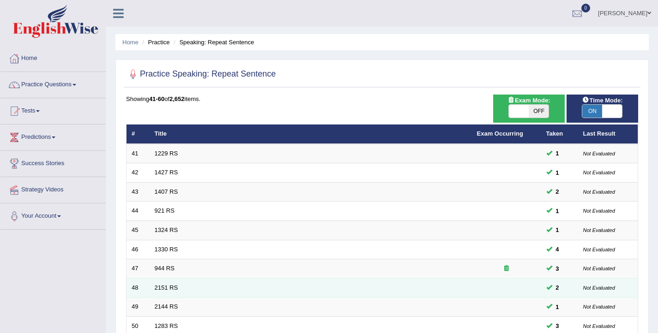
scroll to position [278, 0]
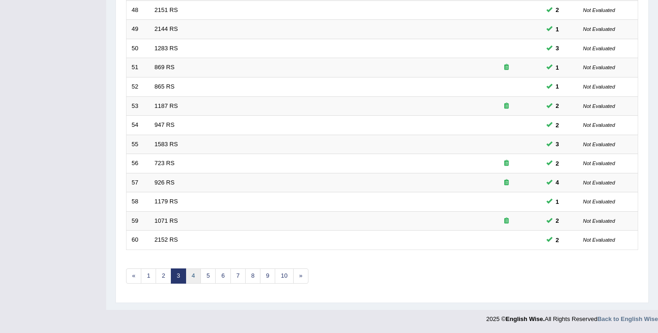
click at [188, 279] on link "4" at bounding box center [193, 276] width 15 height 15
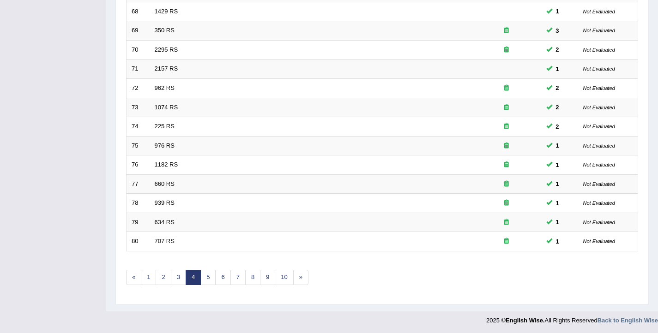
scroll to position [278, 0]
click at [208, 277] on link "5" at bounding box center [207, 276] width 15 height 15
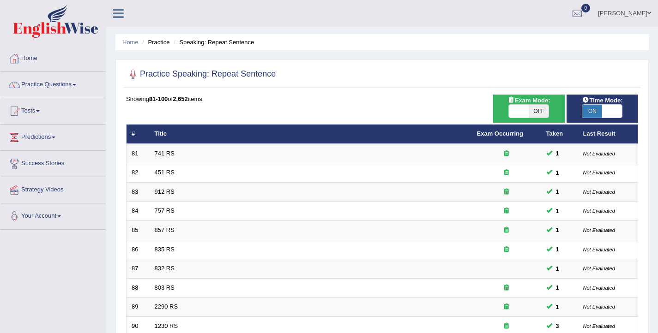
scroll to position [278, 0]
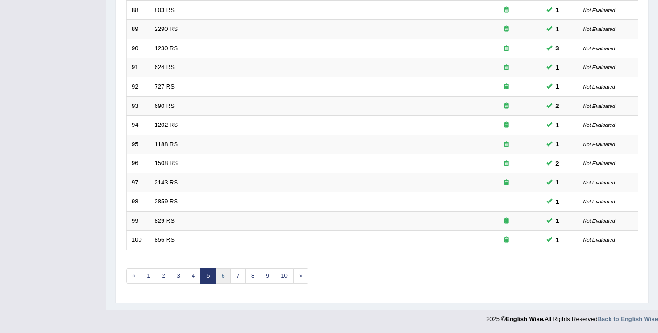
click at [222, 276] on link "6" at bounding box center [222, 276] width 15 height 15
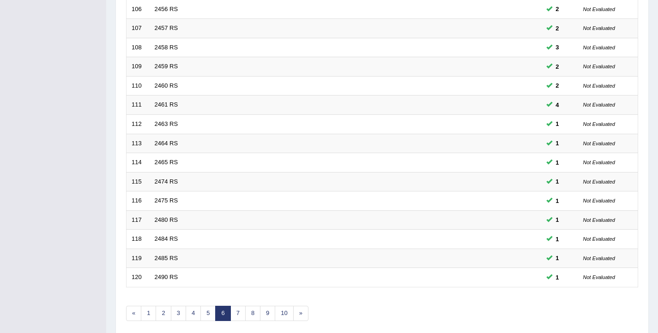
scroll to position [278, 0]
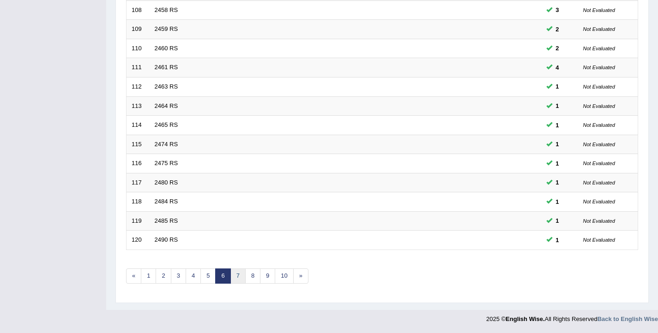
click at [239, 277] on link "7" at bounding box center [237, 276] width 15 height 15
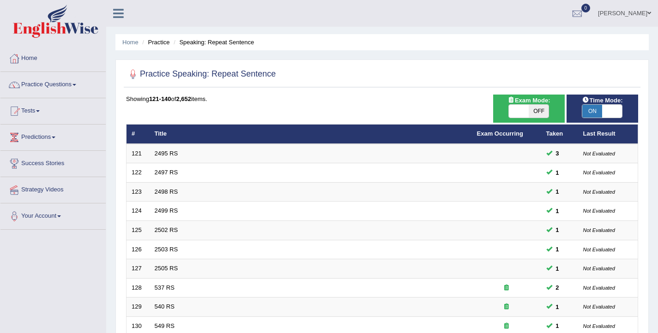
scroll to position [278, 0]
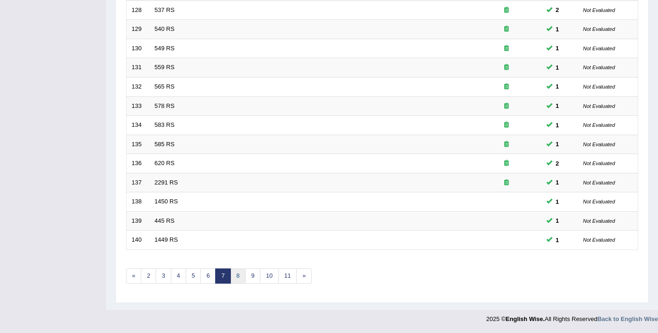
click at [239, 277] on link "8" at bounding box center [237, 276] width 15 height 15
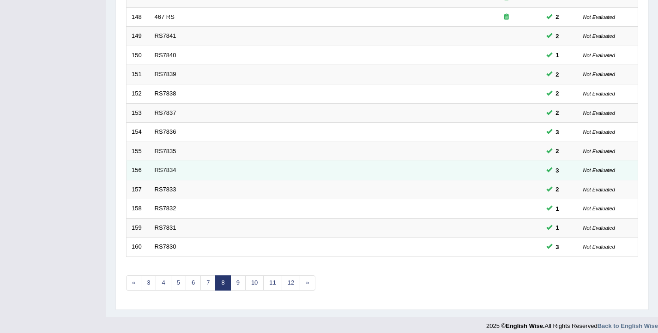
scroll to position [278, 0]
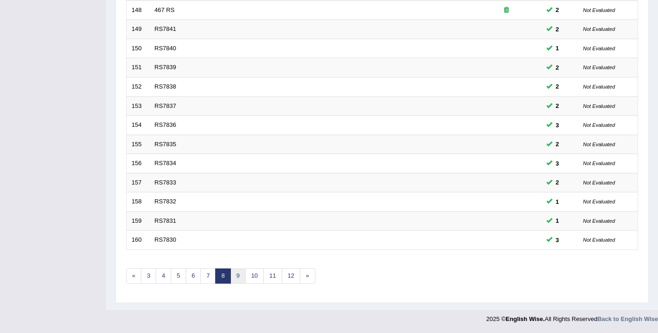
click at [239, 281] on link "9" at bounding box center [237, 276] width 15 height 15
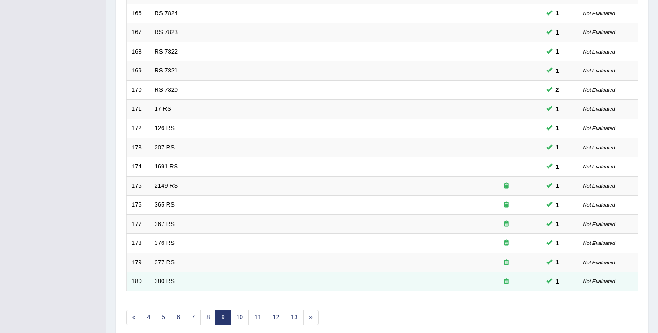
scroll to position [278, 0]
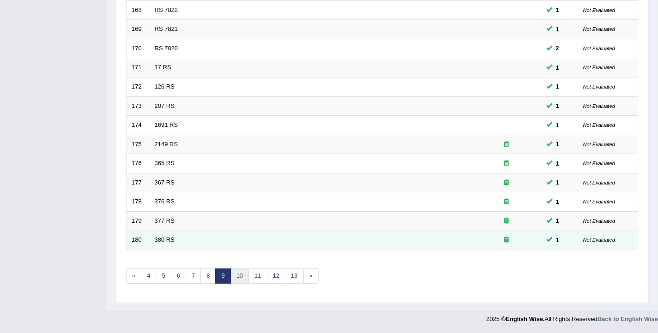
click at [240, 275] on link "10" at bounding box center [239, 276] width 18 height 15
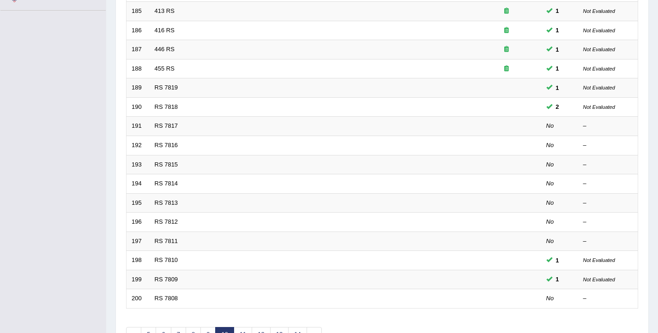
scroll to position [278, 0]
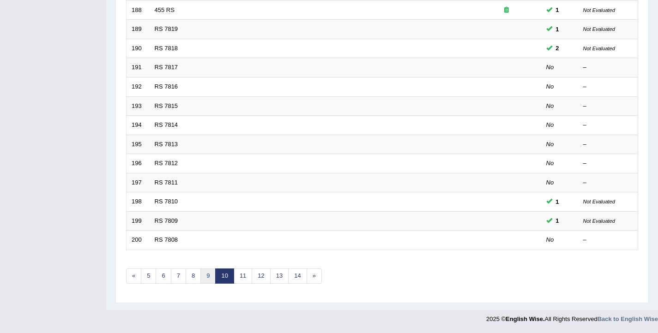
click at [211, 274] on link "9" at bounding box center [207, 276] width 15 height 15
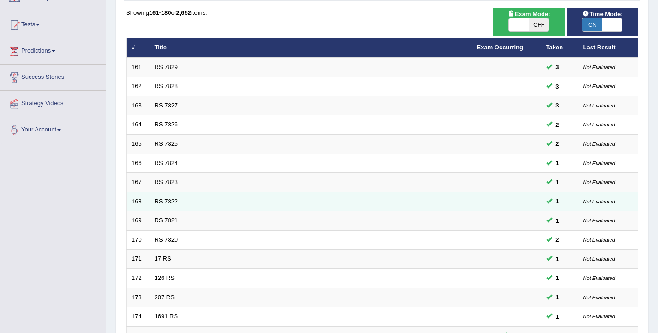
scroll to position [278, 0]
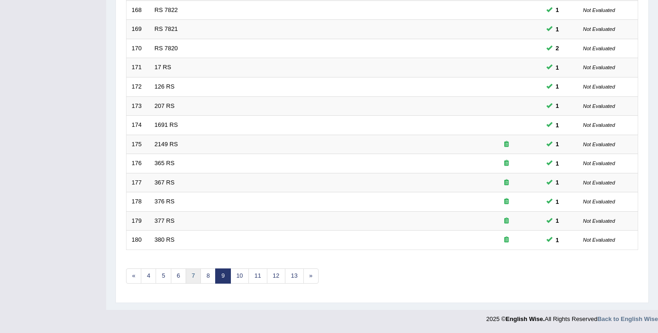
click at [195, 279] on link "7" at bounding box center [193, 276] width 15 height 15
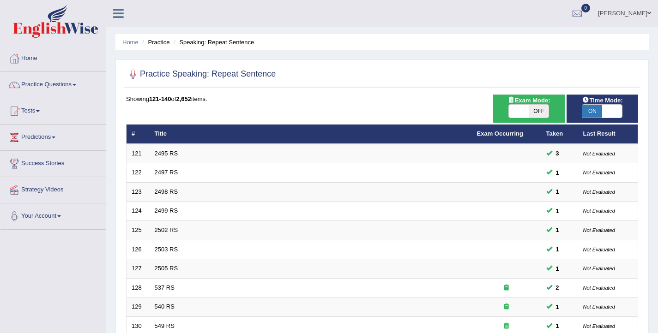
scroll to position [278, 0]
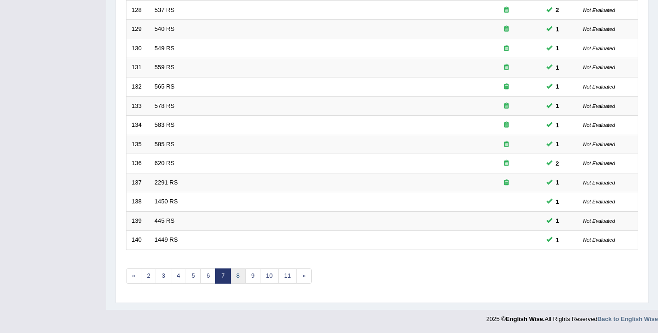
click at [232, 278] on link "8" at bounding box center [237, 276] width 15 height 15
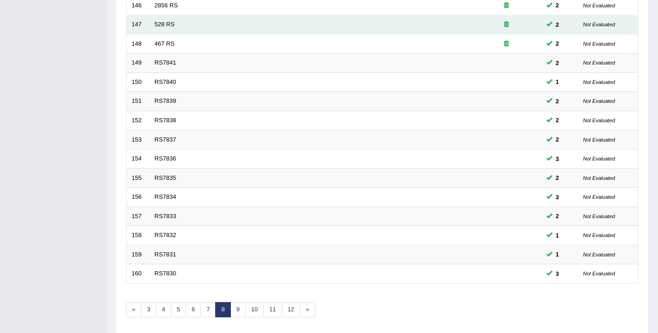
scroll to position [278, 0]
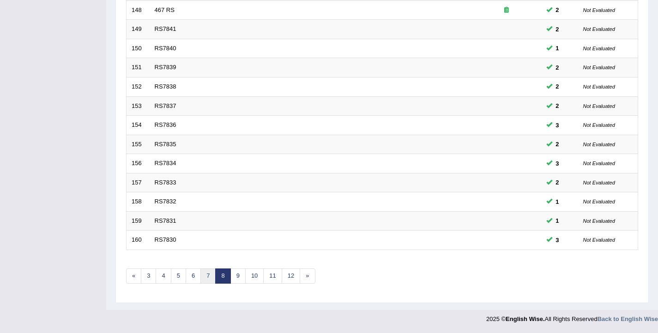
click at [212, 275] on link "7" at bounding box center [207, 276] width 15 height 15
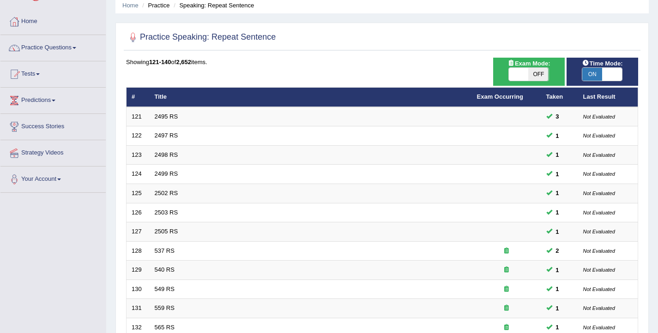
scroll to position [278, 0]
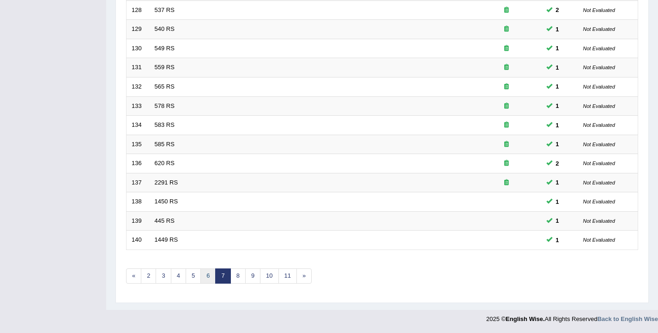
click at [211, 275] on link "6" at bounding box center [207, 276] width 15 height 15
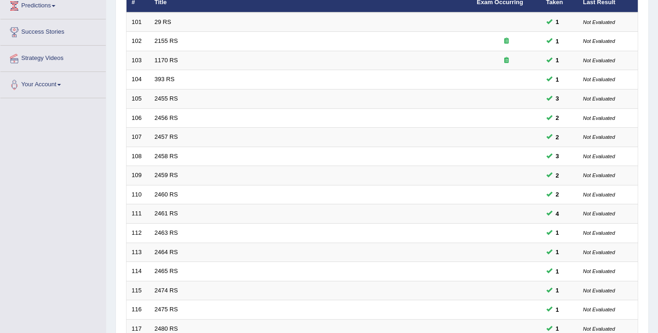
scroll to position [278, 0]
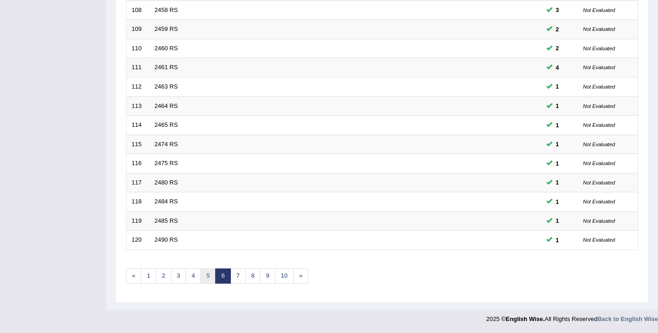
click at [205, 277] on link "5" at bounding box center [207, 276] width 15 height 15
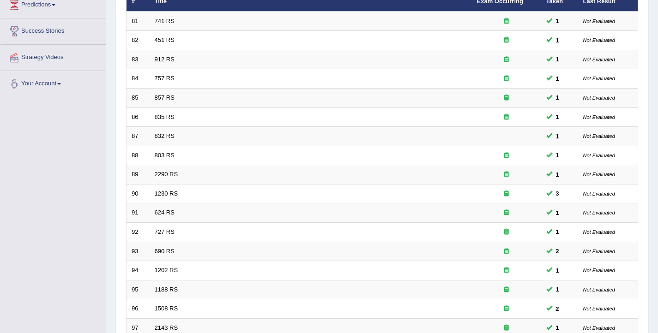
scroll to position [278, 0]
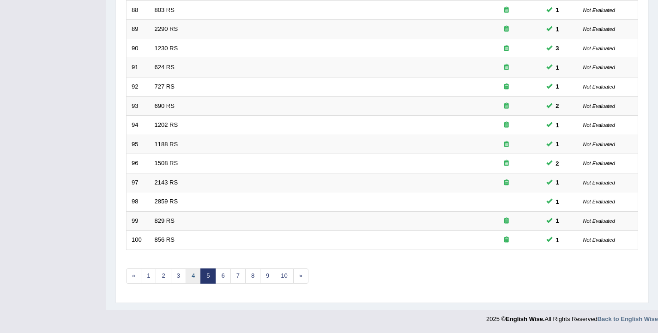
click at [197, 280] on link "4" at bounding box center [193, 276] width 15 height 15
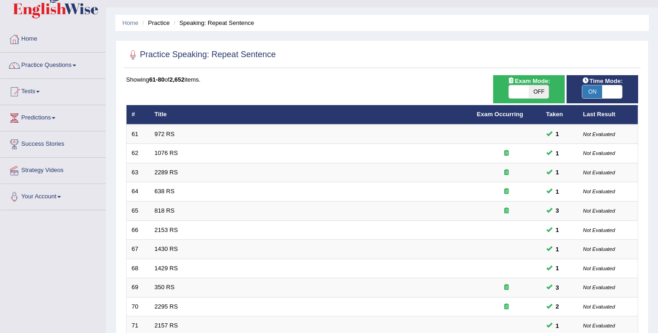
scroll to position [278, 0]
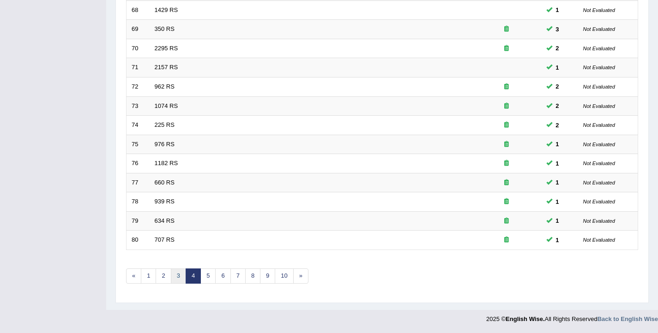
click at [183, 280] on link "3" at bounding box center [178, 276] width 15 height 15
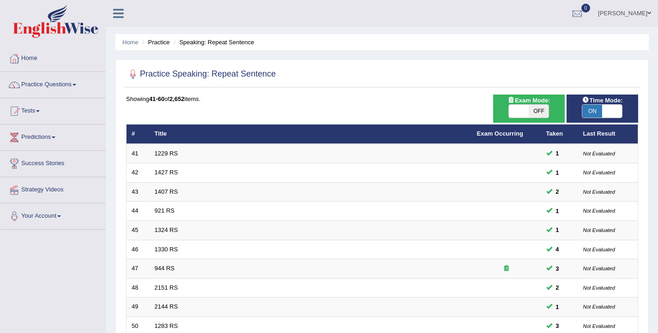
scroll to position [278, 0]
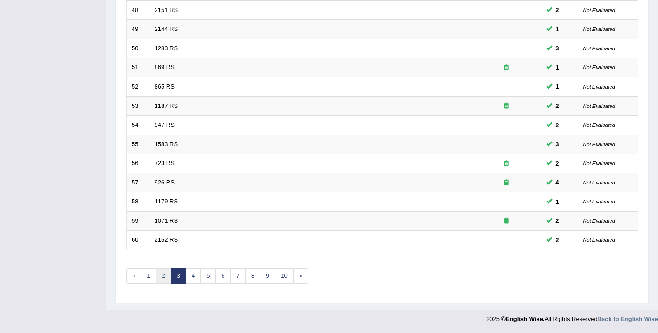
click at [169, 278] on link "2" at bounding box center [163, 276] width 15 height 15
